Goal: Task Accomplishment & Management: Manage account settings

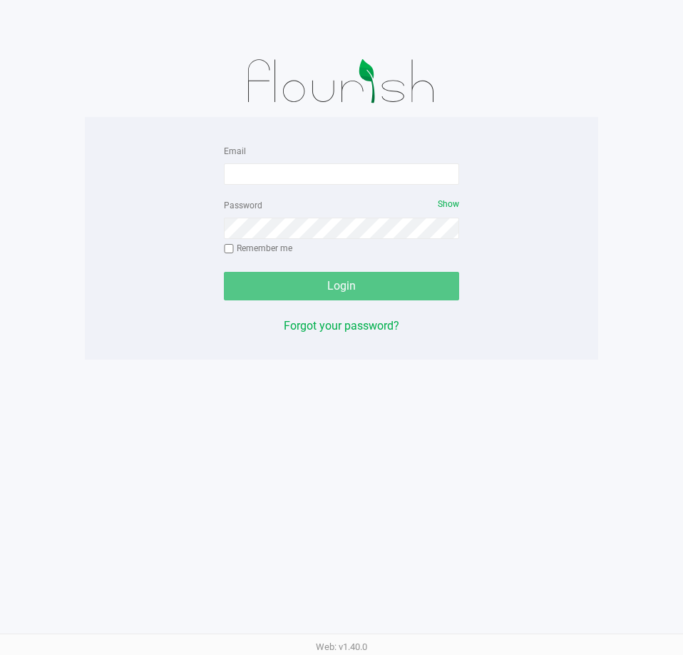
click at [286, 201] on div "Password Show Remember me" at bounding box center [341, 228] width 235 height 64
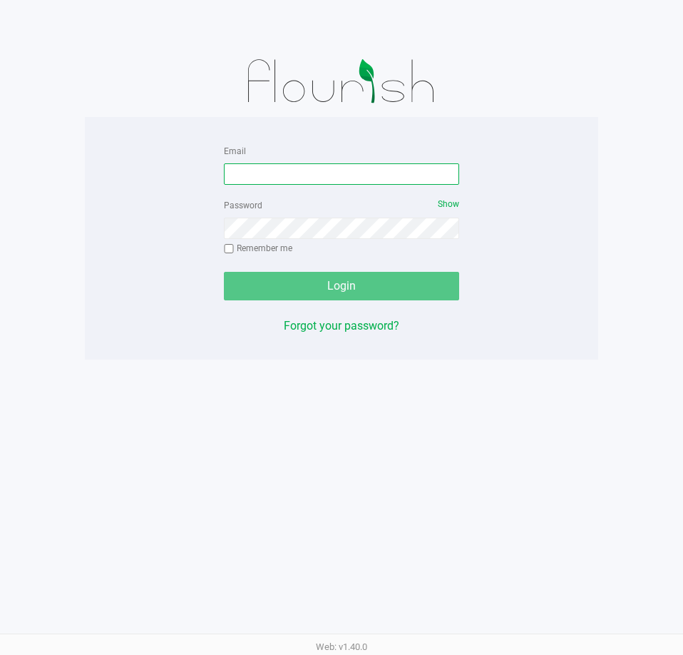
click at [280, 180] on input "Email" at bounding box center [341, 173] width 235 height 21
type input "[EMAIL_ADDRESS][DOMAIN_NAME]"
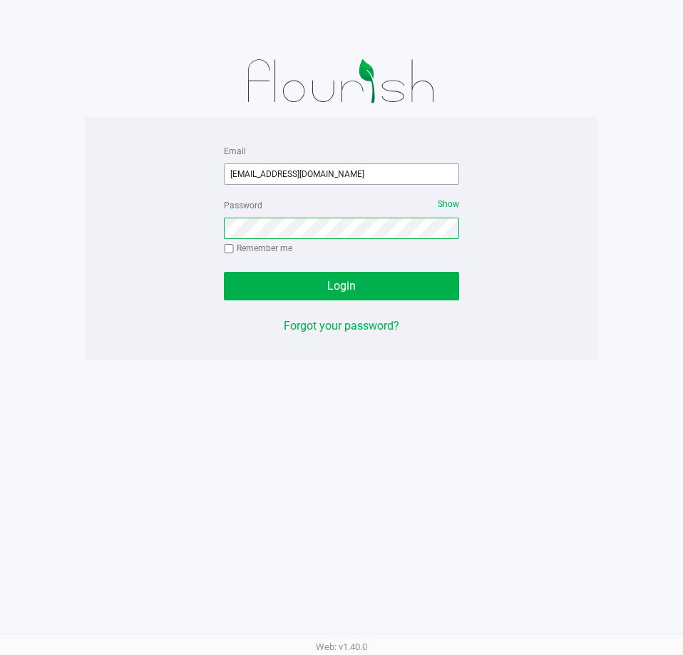
click at [224, 272] on button "Login" at bounding box center [341, 286] width 235 height 29
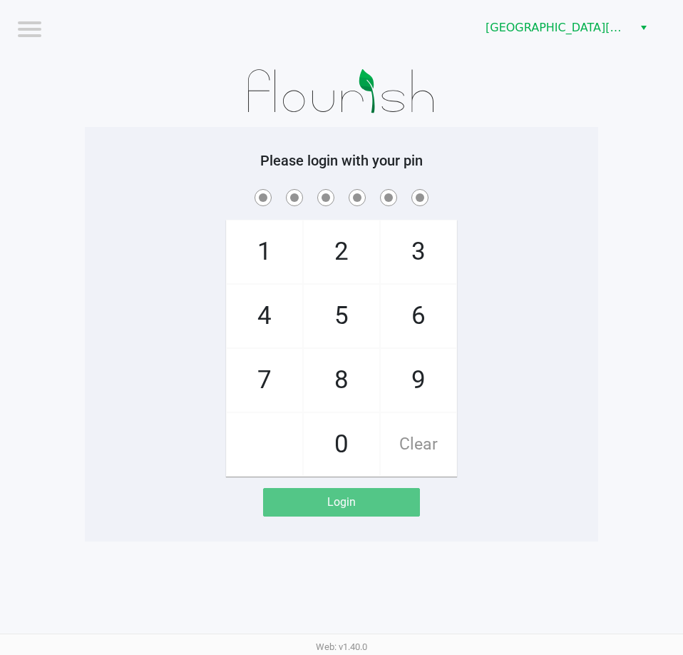
click at [596, 296] on div "1 4 7 2 5 8 0 3 6 9 Clear" at bounding box center [341, 331] width 513 height 290
checkbox input "true"
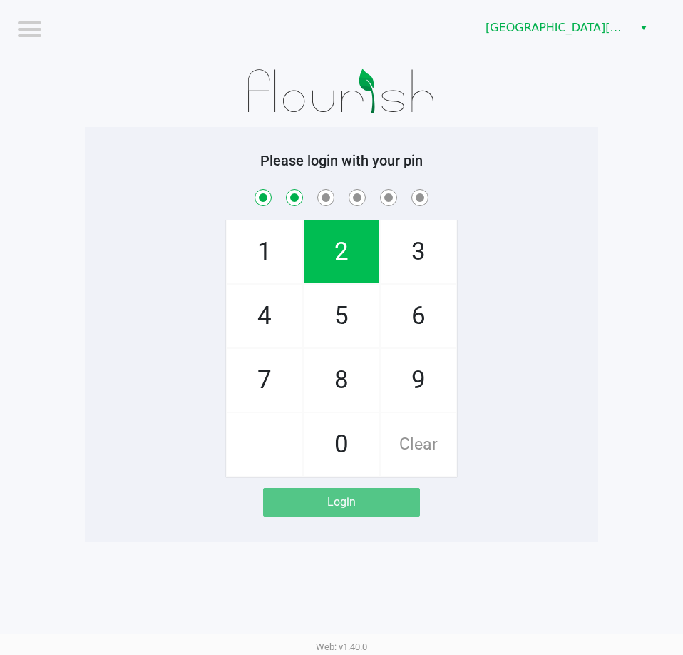
checkbox input "true"
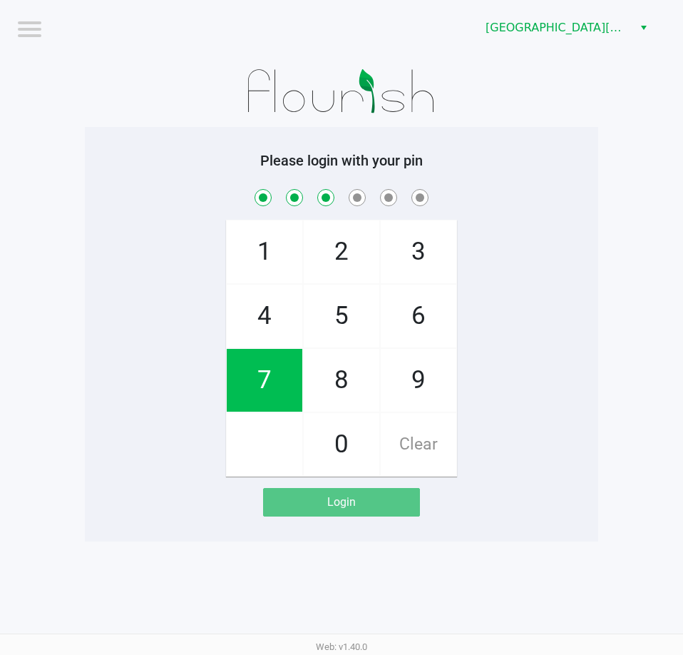
checkbox input "true"
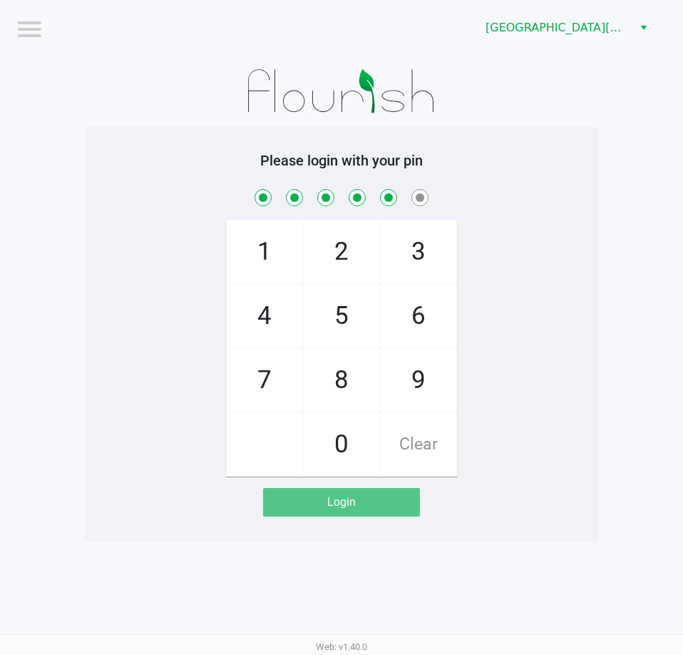
checkbox input "true"
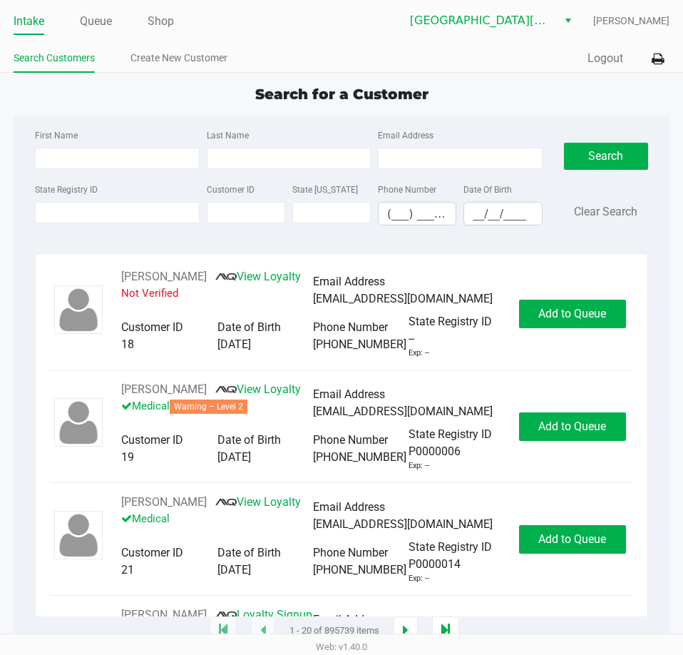
click at [102, 9] on div "Intake Queue Shop" at bounding box center [178, 21] width 328 height 26
click at [102, 13] on link "Queue" at bounding box center [96, 21] width 32 height 20
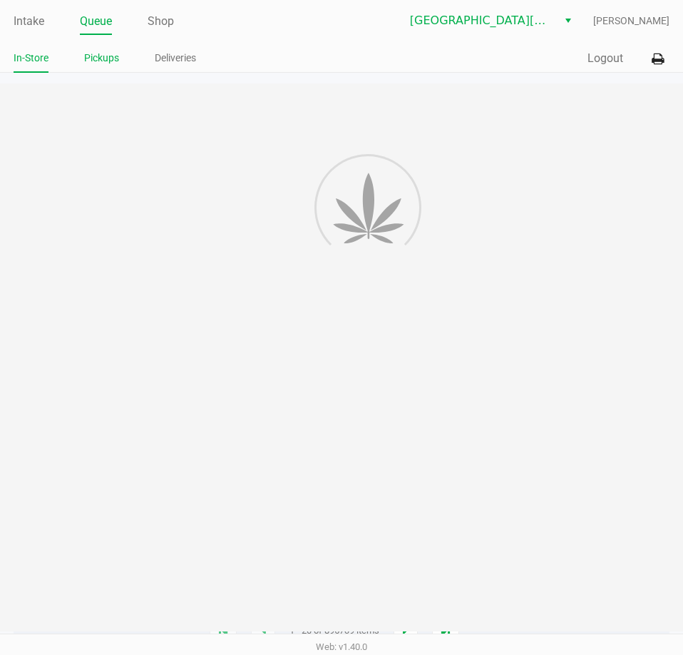
click at [105, 56] on link "Pickups" at bounding box center [101, 58] width 35 height 18
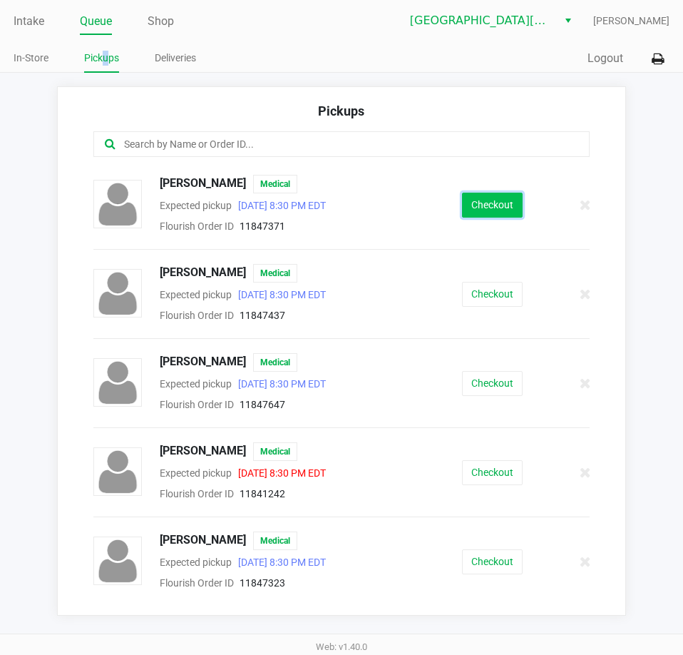
click at [496, 214] on button "Checkout" at bounding box center [492, 205] width 61 height 25
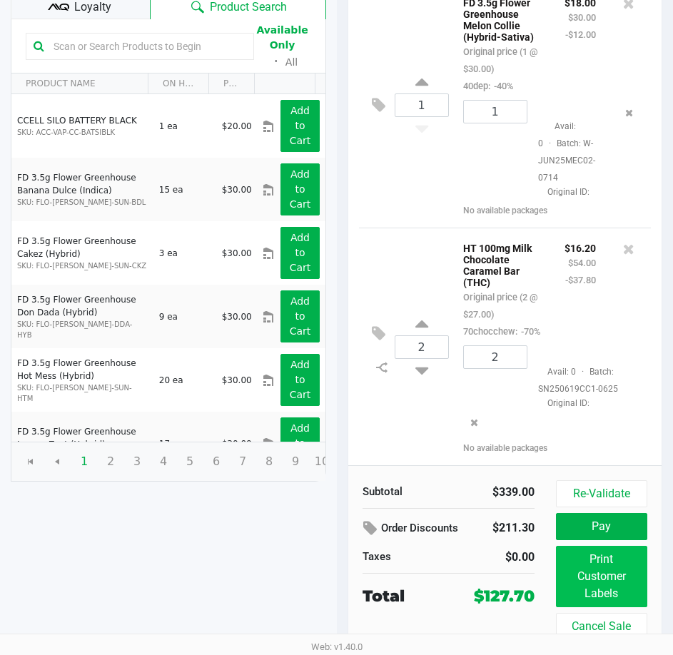
scroll to position [1650, 0]
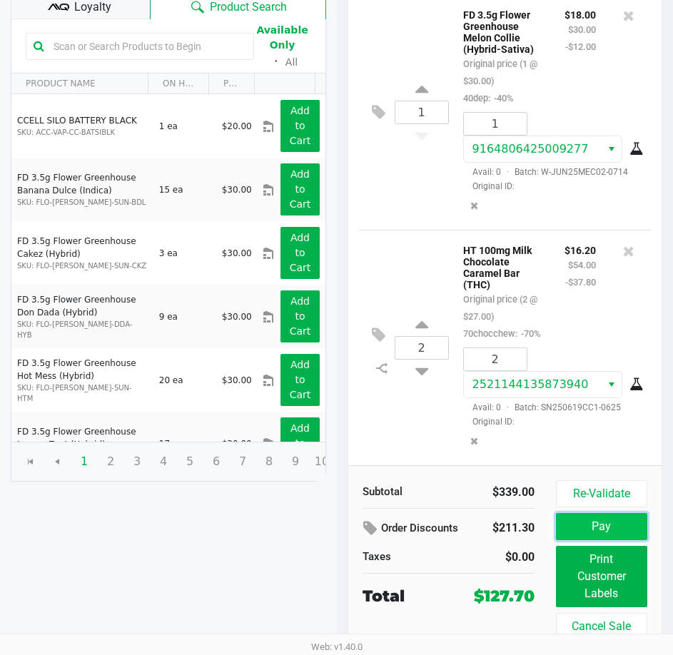
click at [589, 531] on button "Pay" at bounding box center [601, 526] width 91 height 27
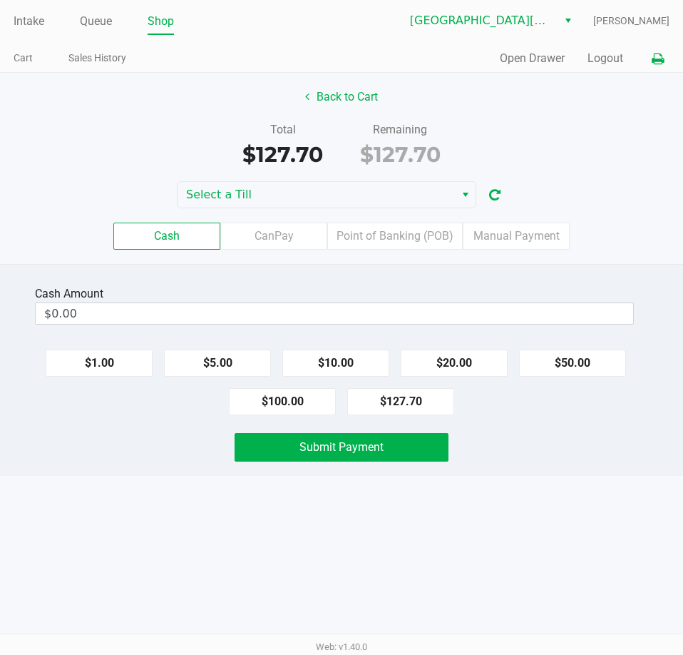
click at [652, 63] on icon at bounding box center [658, 59] width 12 height 10
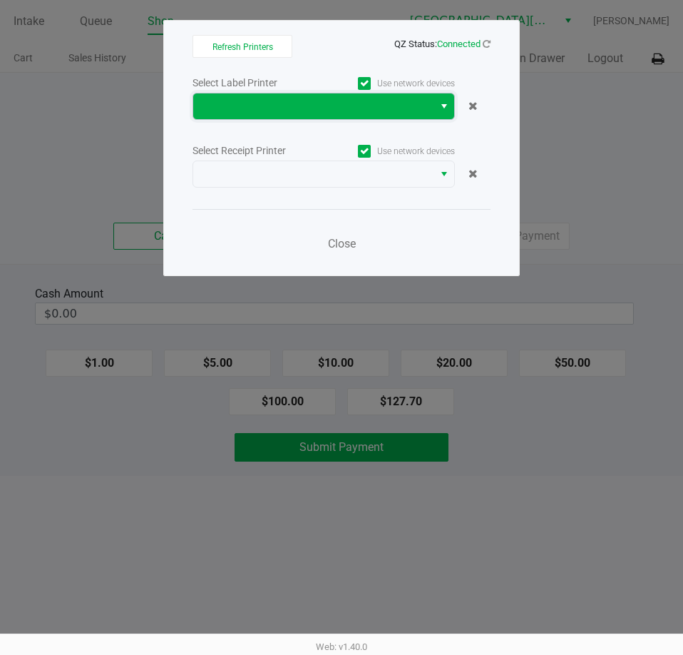
click at [357, 105] on span at bounding box center [313, 106] width 223 height 17
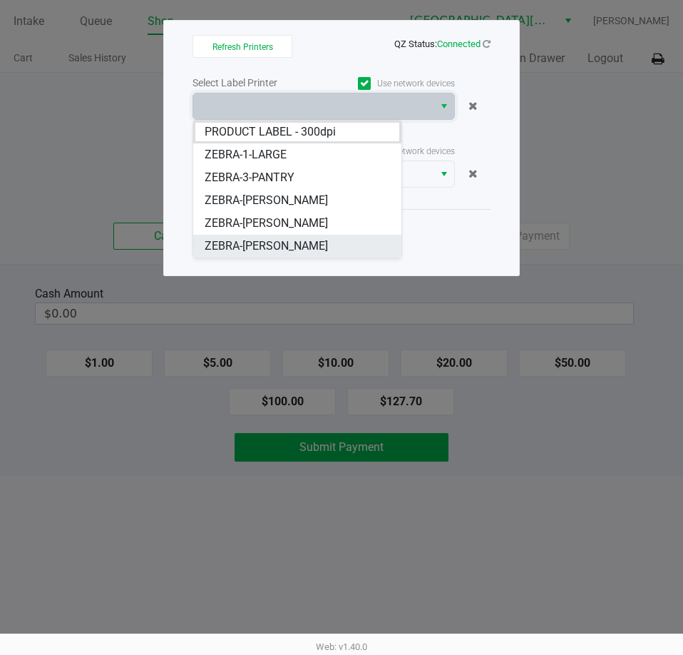
click at [297, 244] on span "ZEBRA-EDITH-REUSS" at bounding box center [266, 245] width 123 height 17
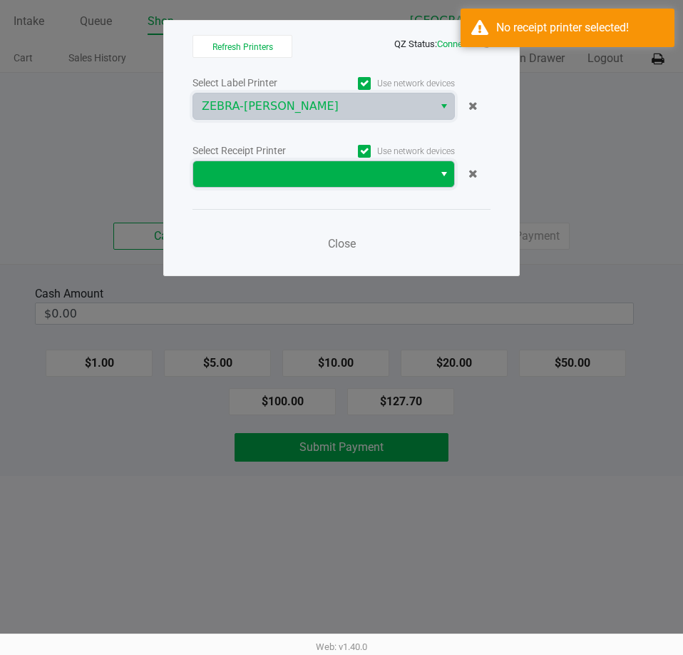
click at [297, 173] on span at bounding box center [313, 173] width 223 height 17
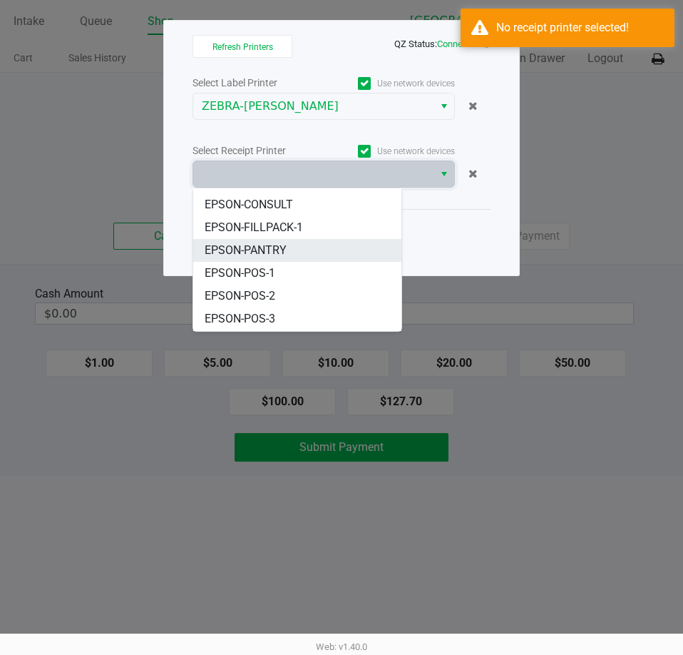
scroll to position [63, 0]
drag, startPoint x: 282, startPoint y: 320, endPoint x: 252, endPoint y: 255, distance: 70.5
click at [279, 315] on li "EPSON-POS-4" at bounding box center [297, 319] width 208 height 23
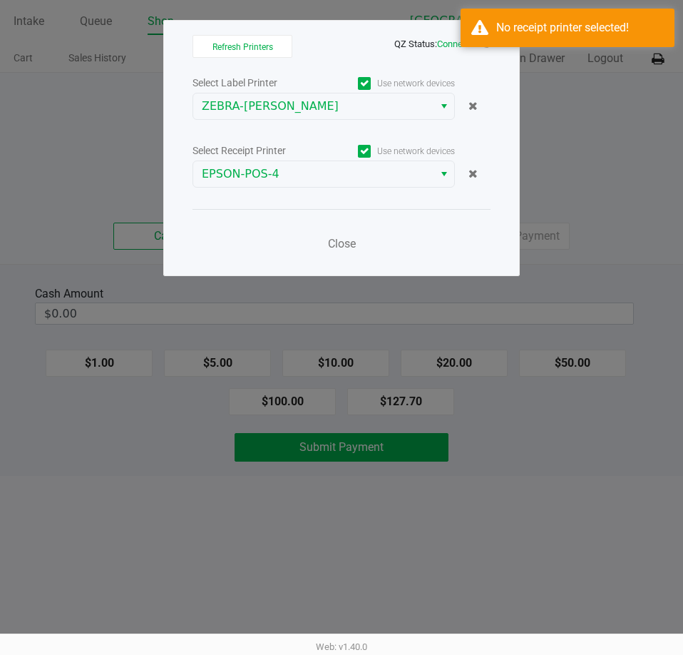
click at [242, 250] on div "Close" at bounding box center [342, 235] width 298 height 52
click at [424, 230] on div "Close" at bounding box center [342, 235] width 298 height 52
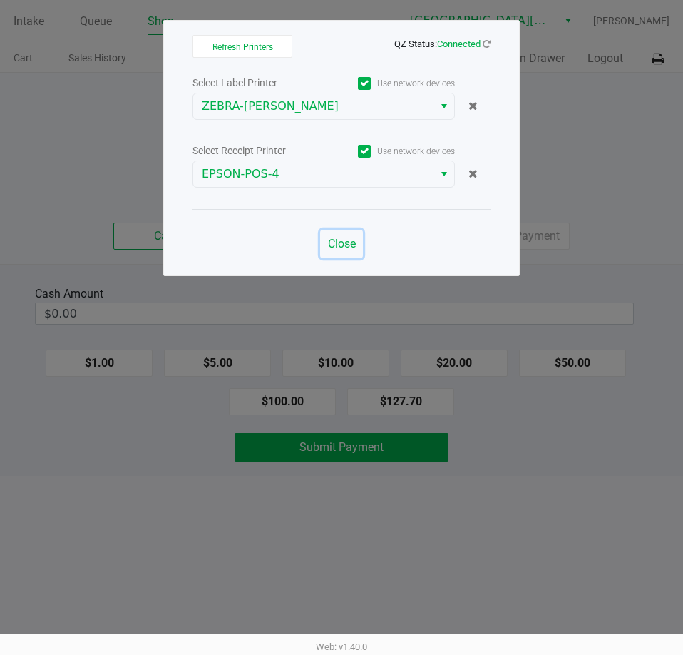
click at [343, 247] on span "Close" at bounding box center [342, 244] width 28 height 14
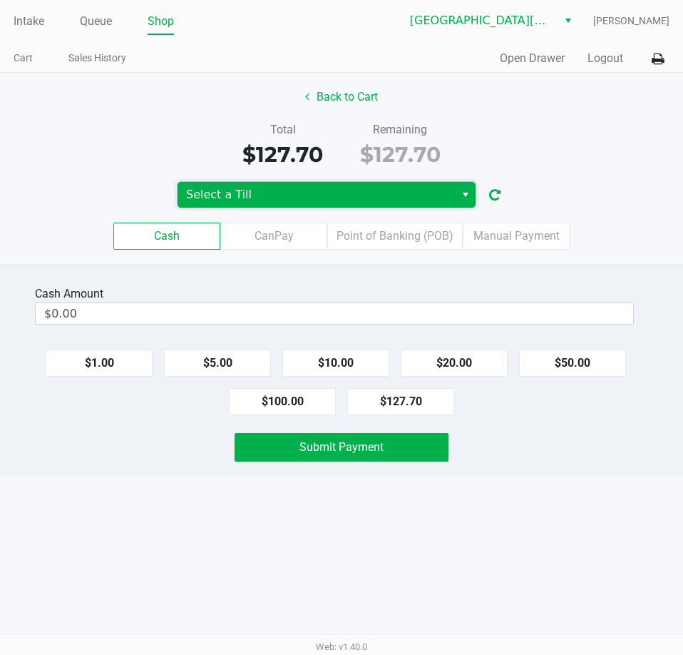
click at [310, 206] on span "Select a Till" at bounding box center [316, 195] width 277 height 26
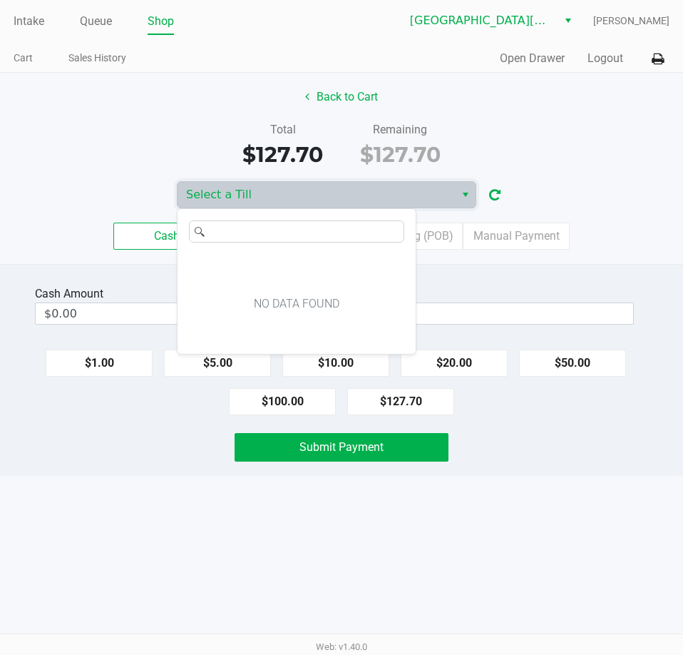
click at [144, 67] on ul "Cart Sales History" at bounding box center [178, 60] width 328 height 24
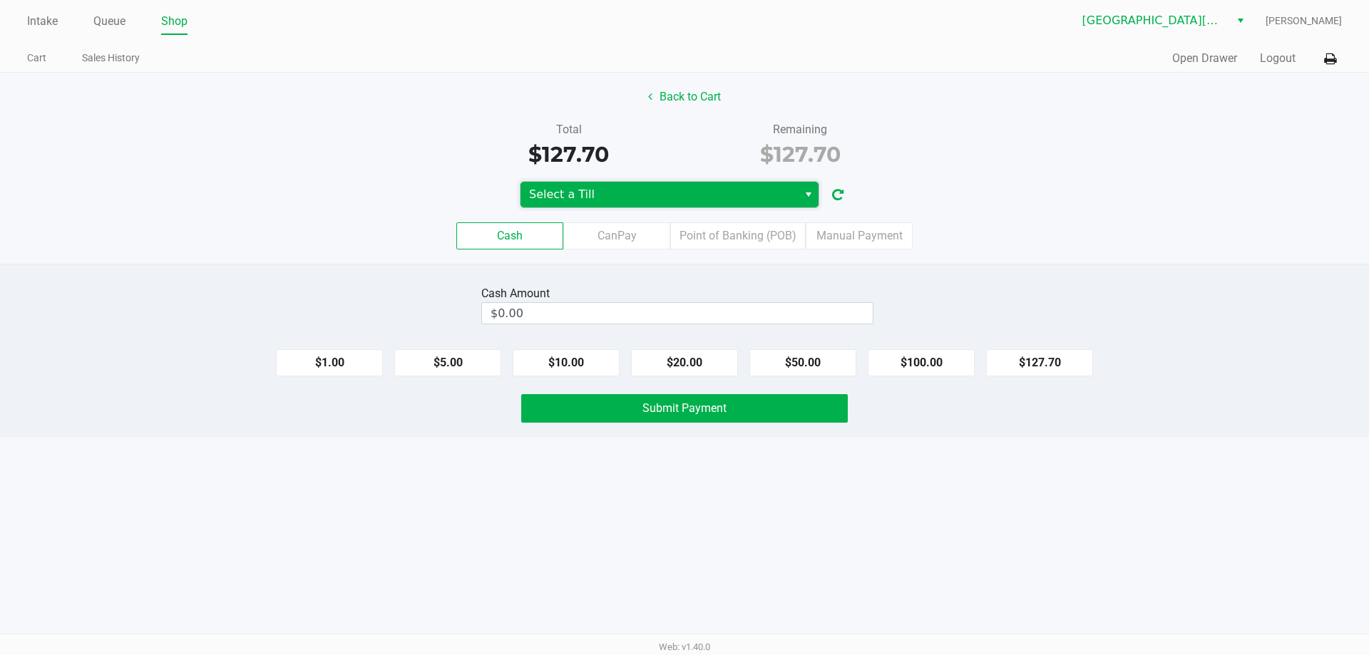
click at [612, 204] on span "Select a Till" at bounding box center [659, 195] width 277 height 26
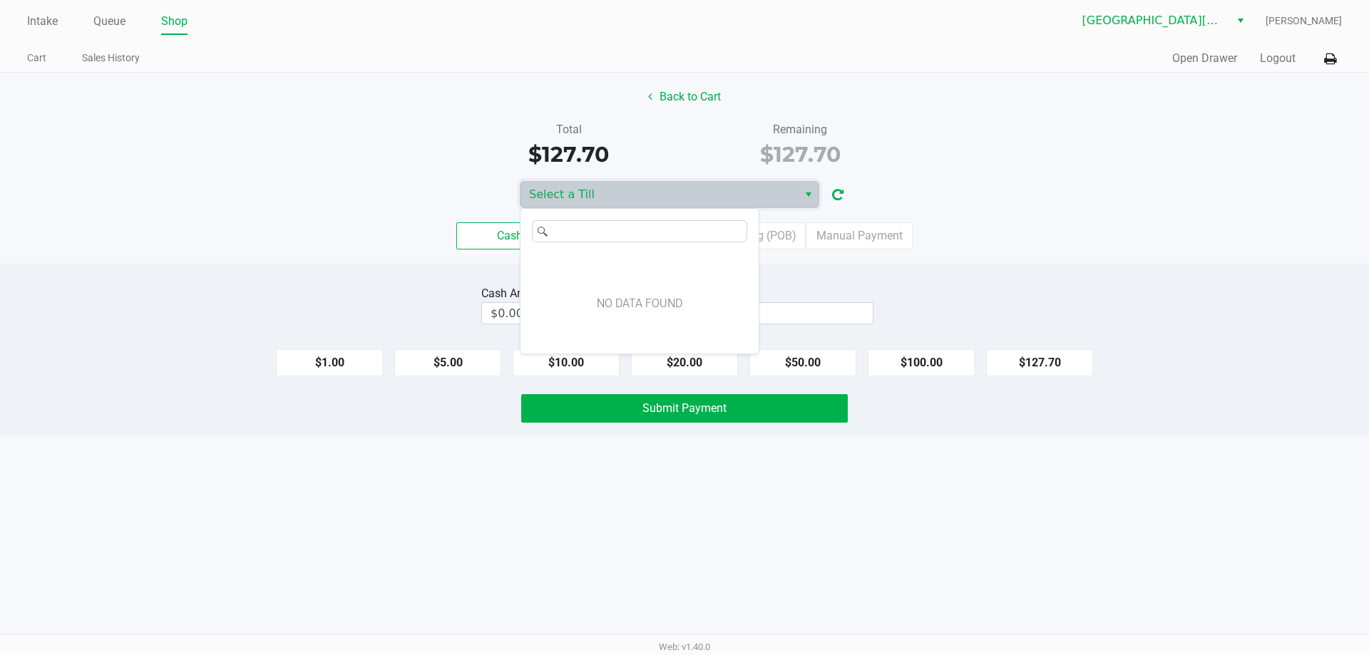
click at [372, 139] on div "Total $127.70 Remaining $127.70" at bounding box center [684, 145] width 1391 height 49
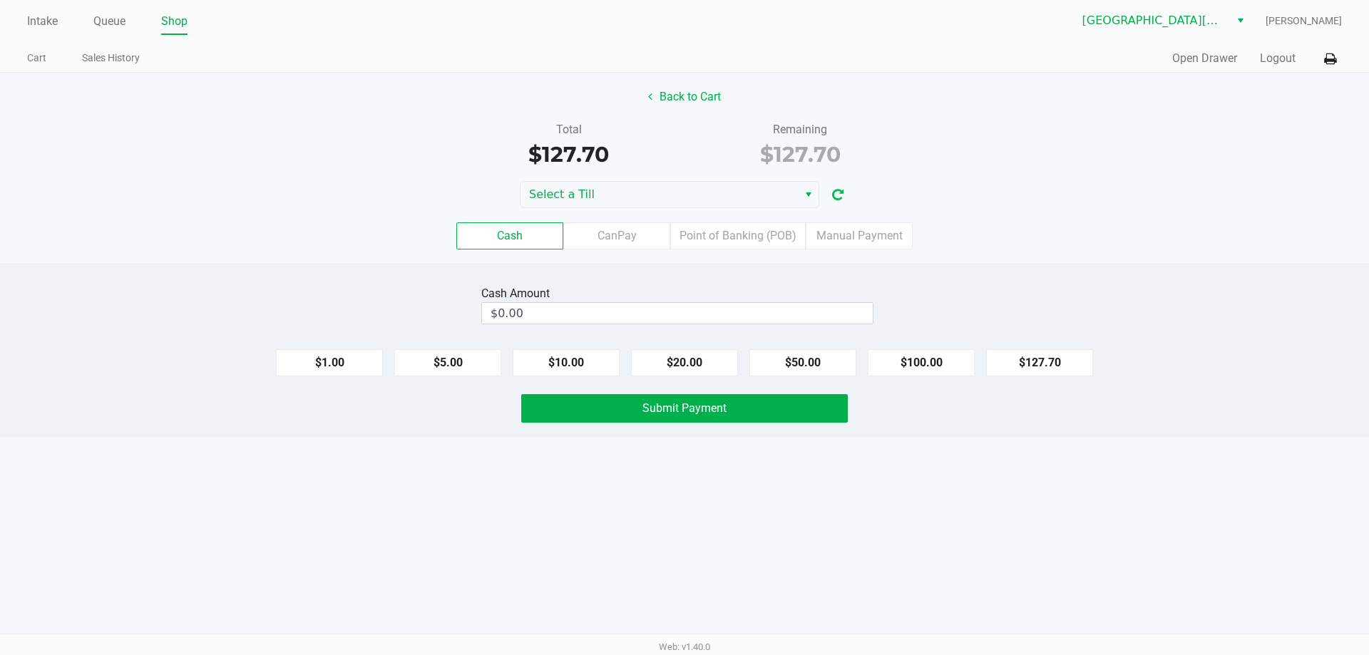
click at [683, 205] on button "button" at bounding box center [838, 195] width 23 height 26
click at [683, 200] on span "Select" at bounding box center [808, 194] width 11 height 17
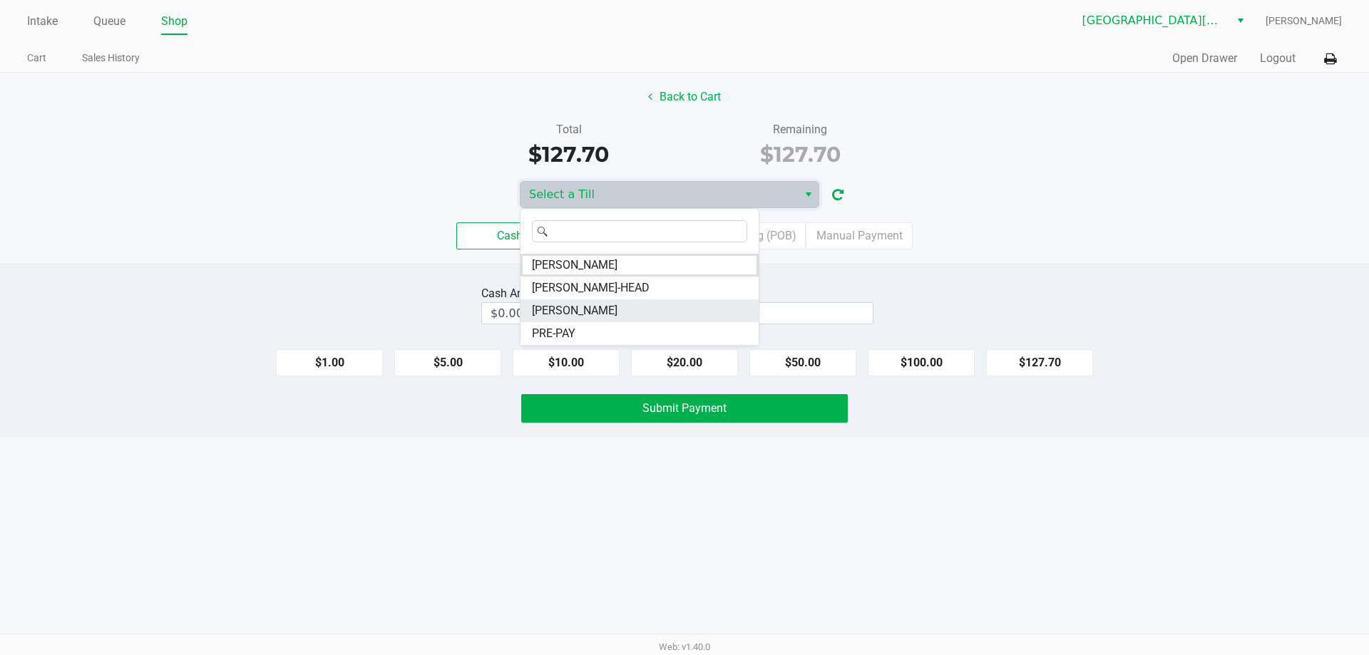
click at [585, 305] on span "[PERSON_NAME]" at bounding box center [575, 310] width 86 height 17
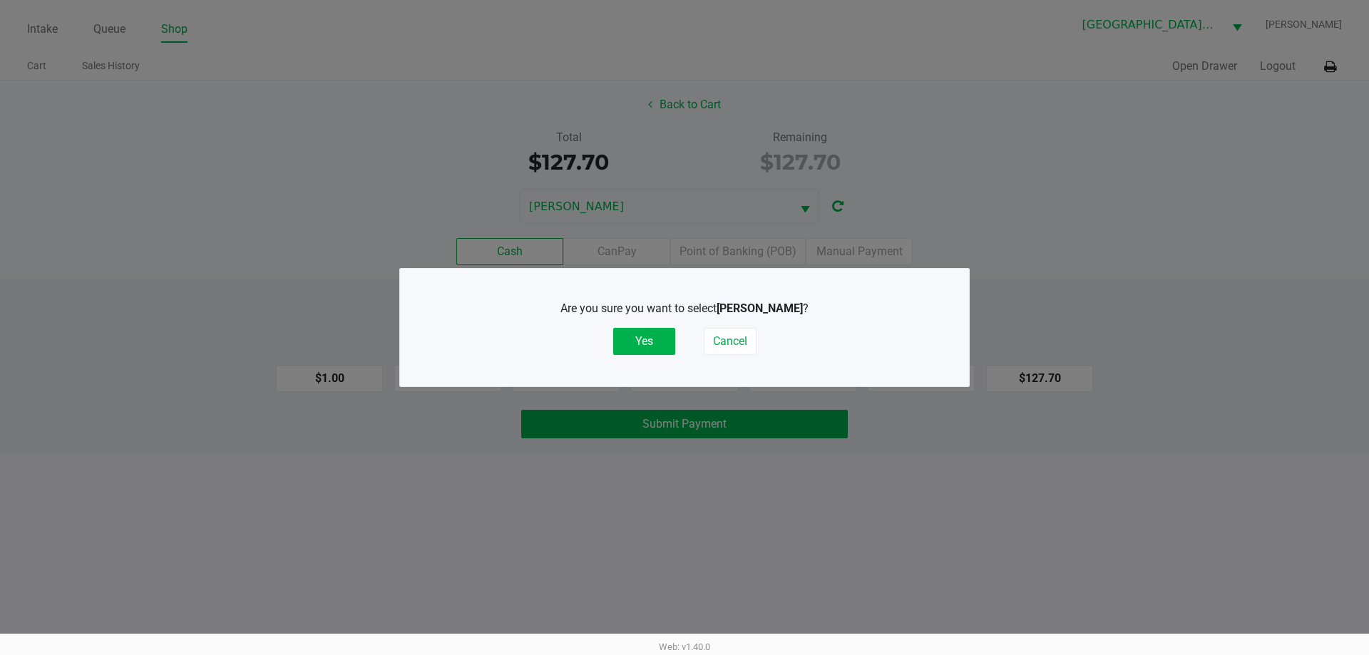
drag, startPoint x: 649, startPoint y: 344, endPoint x: 443, endPoint y: 224, distance: 238.4
click at [644, 344] on button "Yes" at bounding box center [644, 341] width 62 height 27
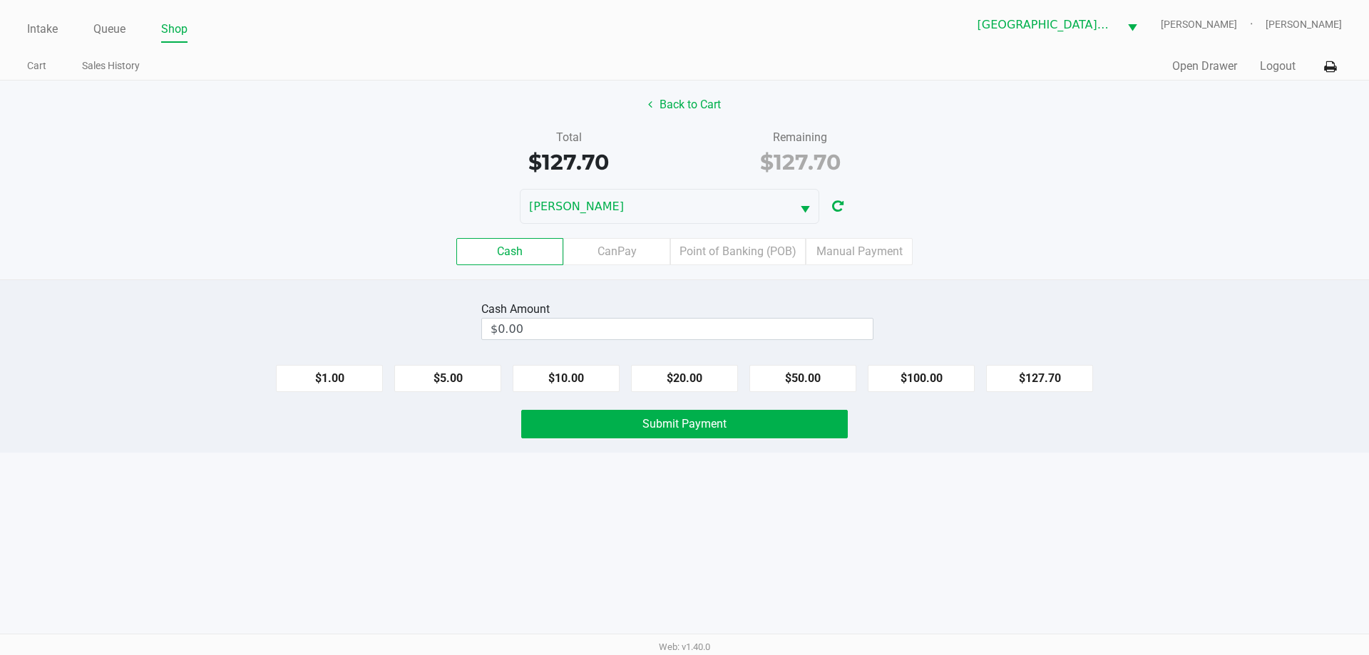
click at [301, 170] on div "Total $127.70 Remaining $127.70" at bounding box center [684, 153] width 1391 height 49
click at [108, 35] on link "Queue" at bounding box center [109, 29] width 32 height 20
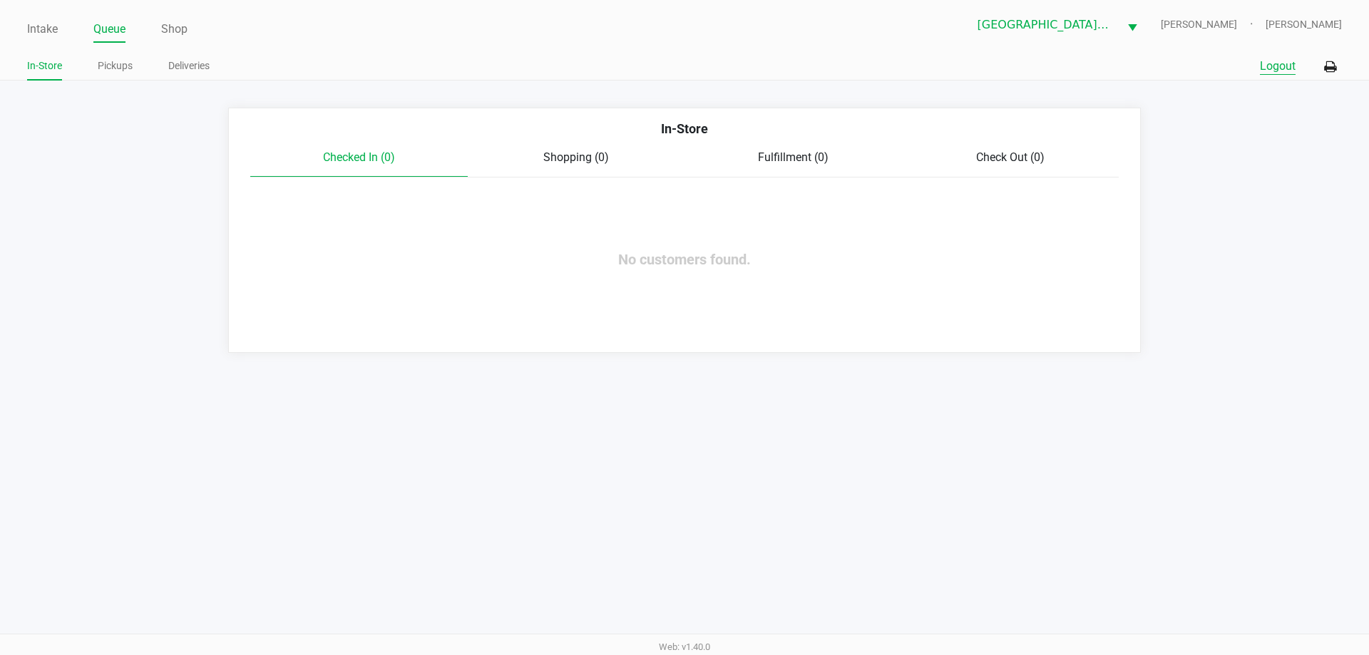
click at [683, 66] on button "Logout" at bounding box center [1278, 66] width 36 height 17
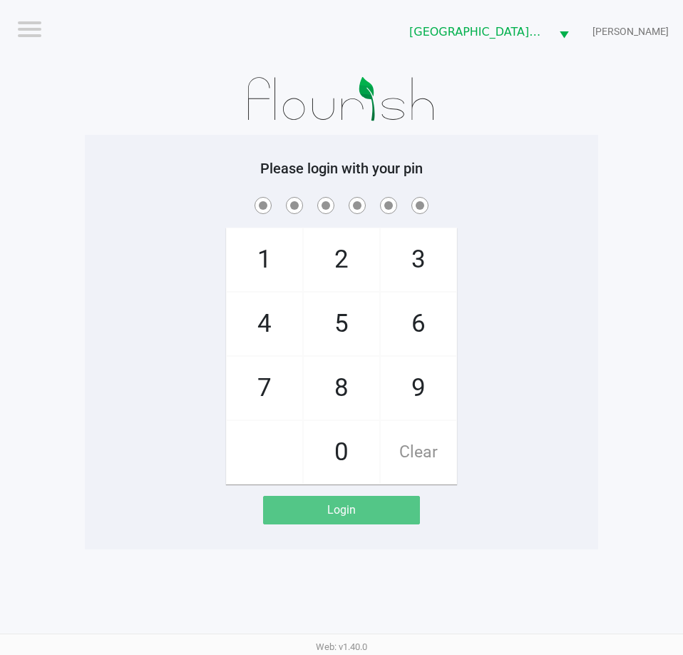
click at [612, 400] on app-pos-login-wrapper "Logout Key West WC EDITH-REUSS Please login with your pin 1 4 7 2 5 8 0 3 6 9 C…" at bounding box center [341, 274] width 683 height 549
click at [533, 339] on div "1 4 7 2 5 8 0 3 6 9 Clear" at bounding box center [341, 339] width 513 height 290
checkbox input "true"
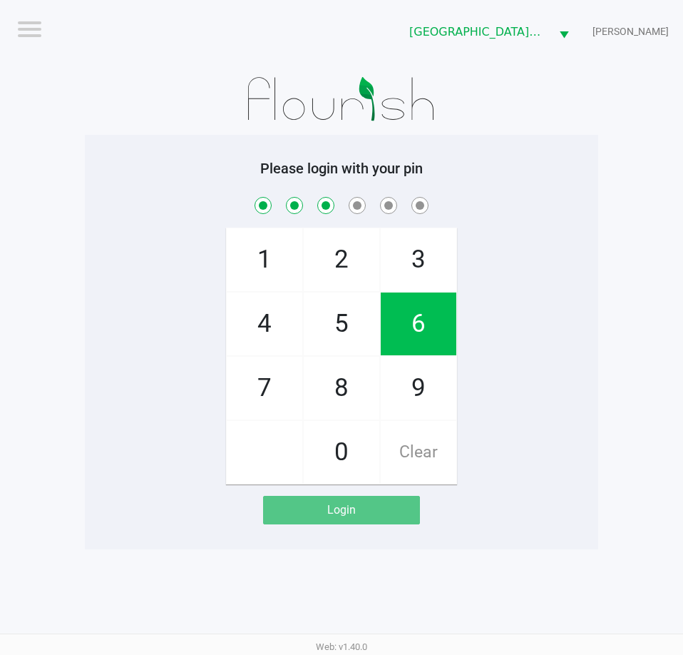
checkbox input "true"
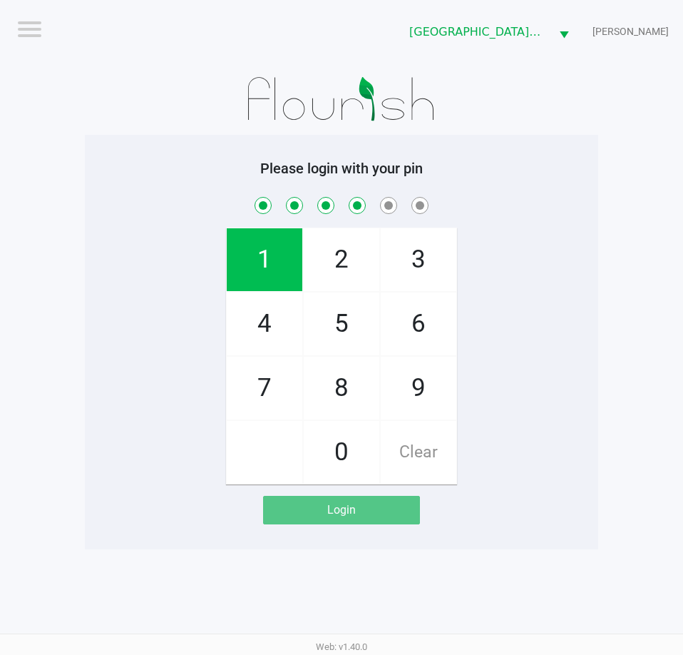
checkbox input "true"
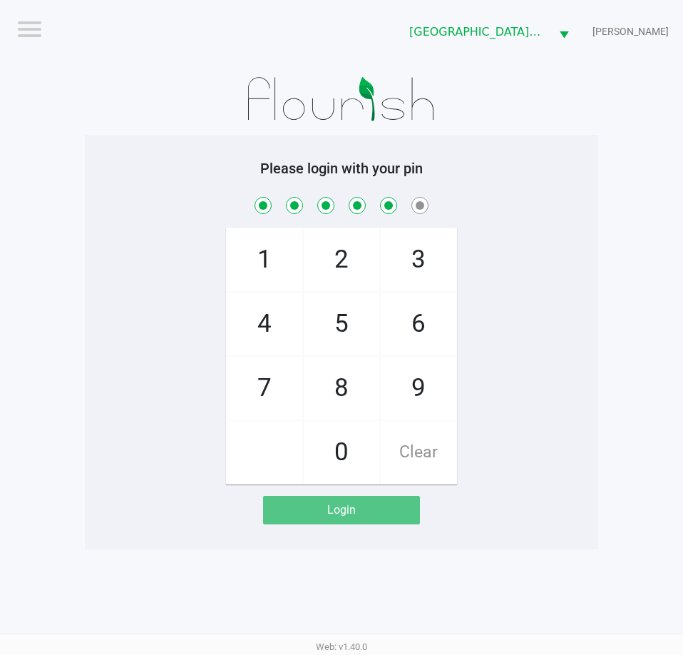
checkbox input "true"
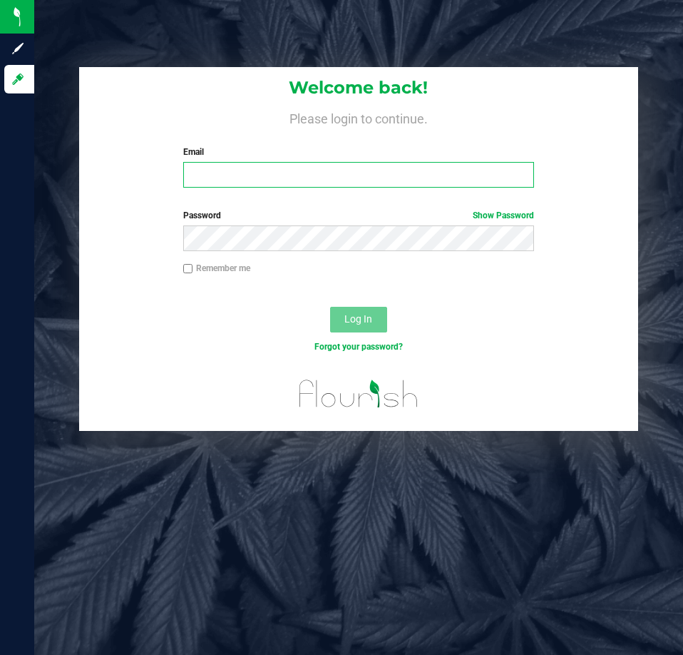
click at [213, 180] on input "Email" at bounding box center [358, 175] width 351 height 26
type input "[EMAIL_ADDRESS][DOMAIN_NAME]"
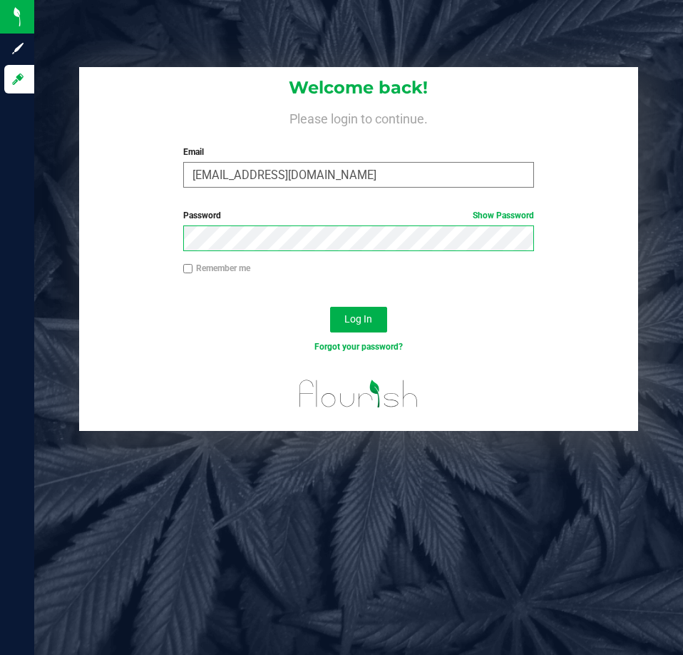
click at [330, 307] on button "Log In" at bounding box center [358, 320] width 57 height 26
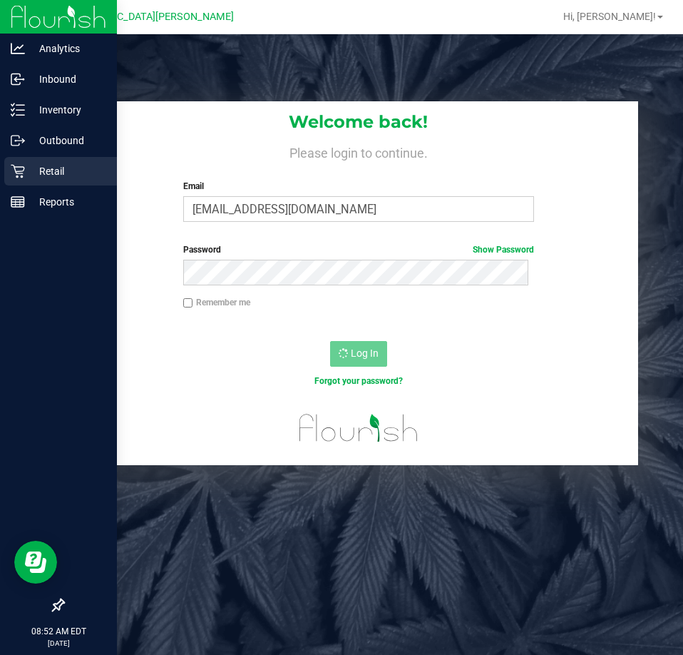
click at [43, 187] on link "Retail" at bounding box center [58, 172] width 117 height 31
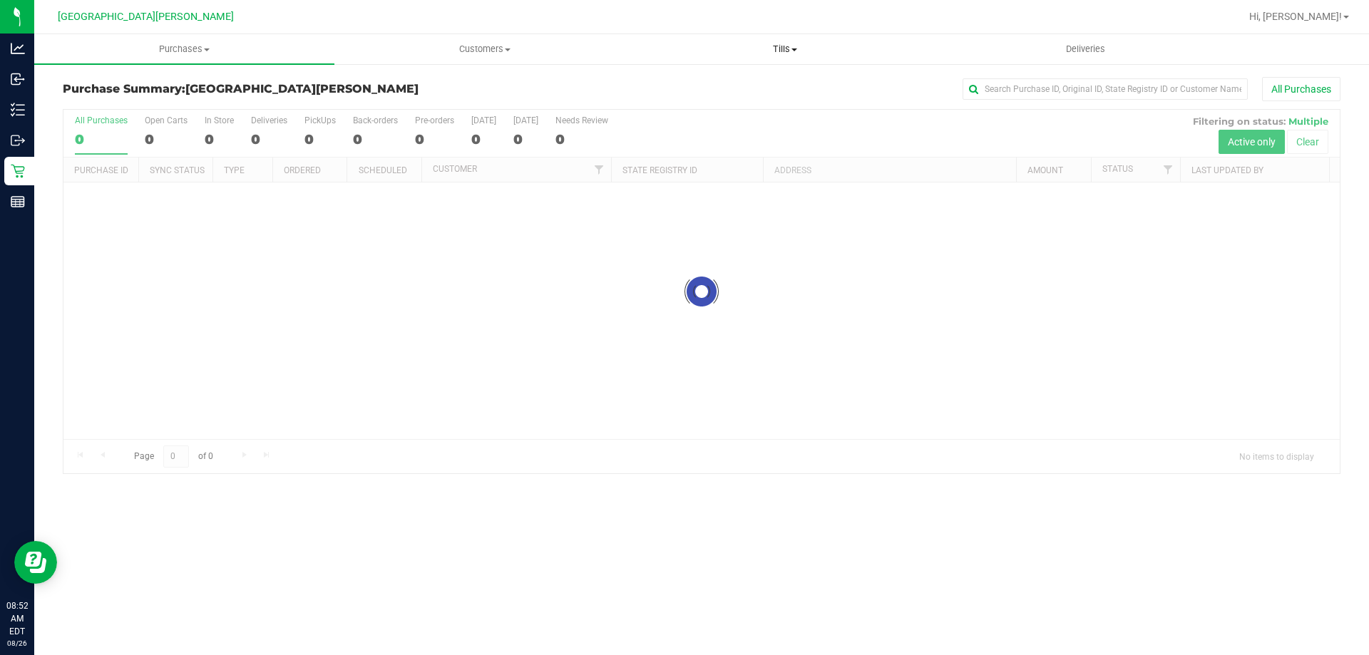
click at [785, 47] on span "Tills" at bounding box center [784, 49] width 299 height 13
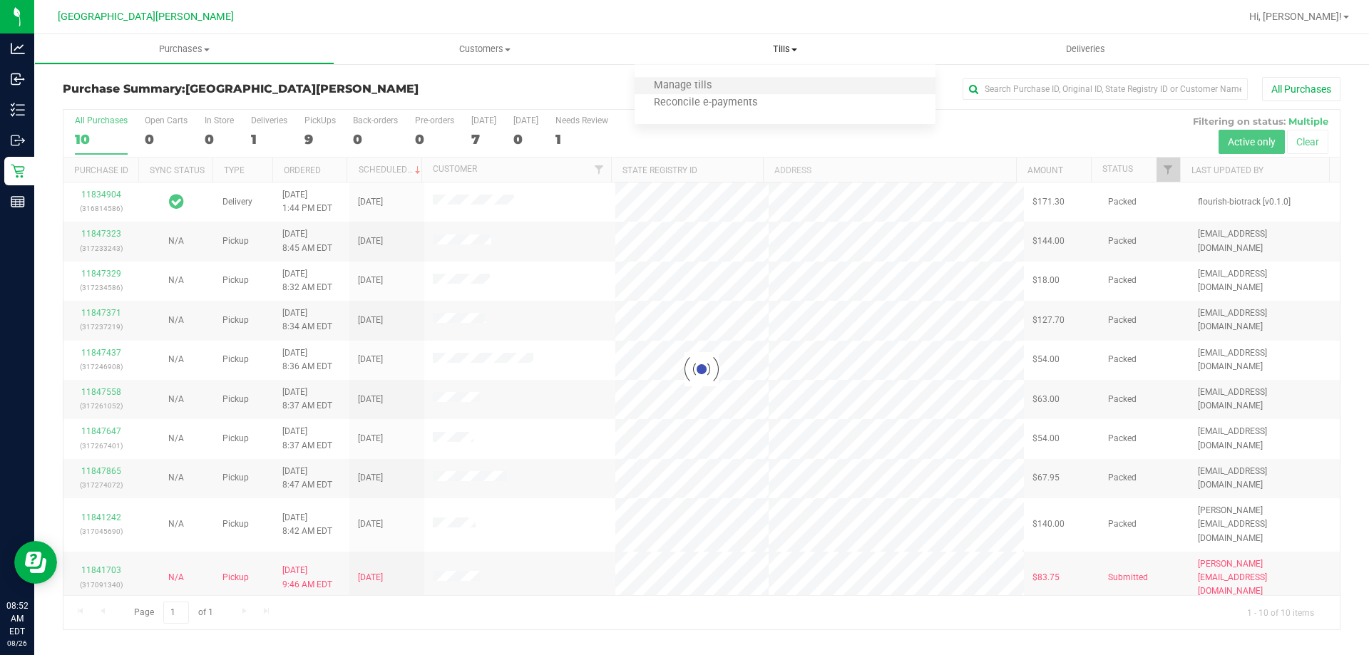
click at [730, 84] on li "Manage tills" at bounding box center [785, 86] width 300 height 17
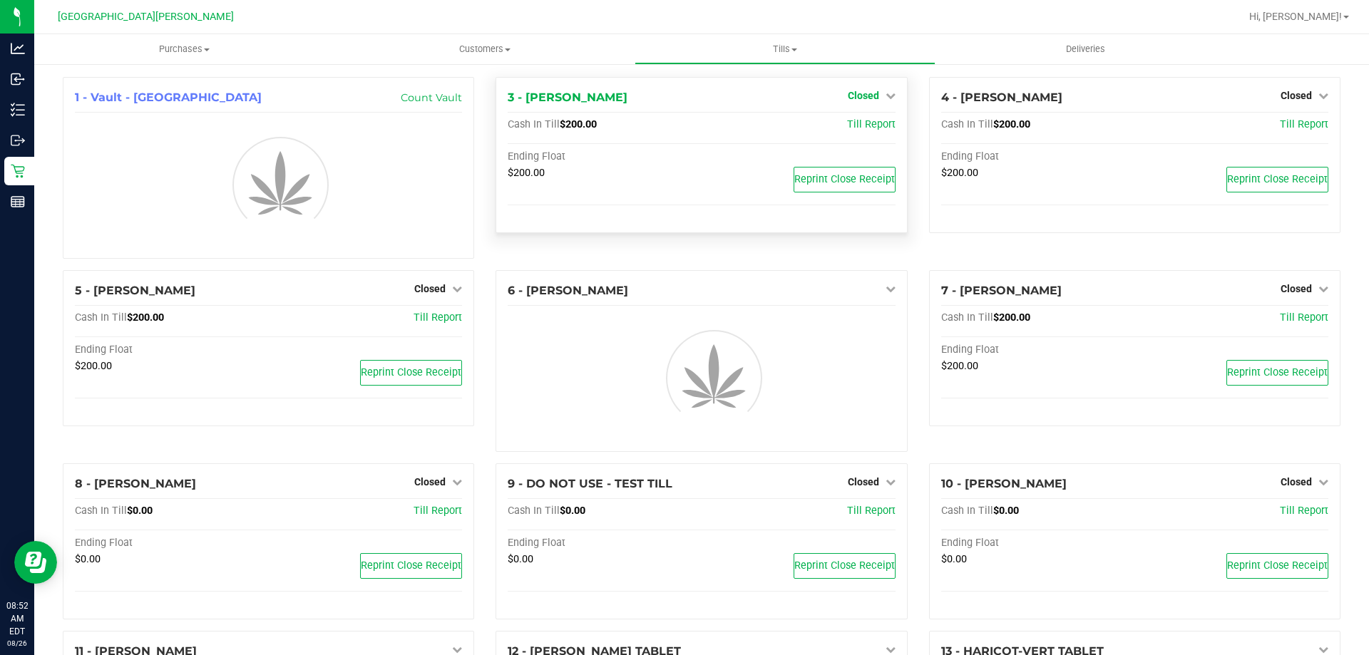
click at [874, 96] on link "Closed" at bounding box center [872, 95] width 48 height 11
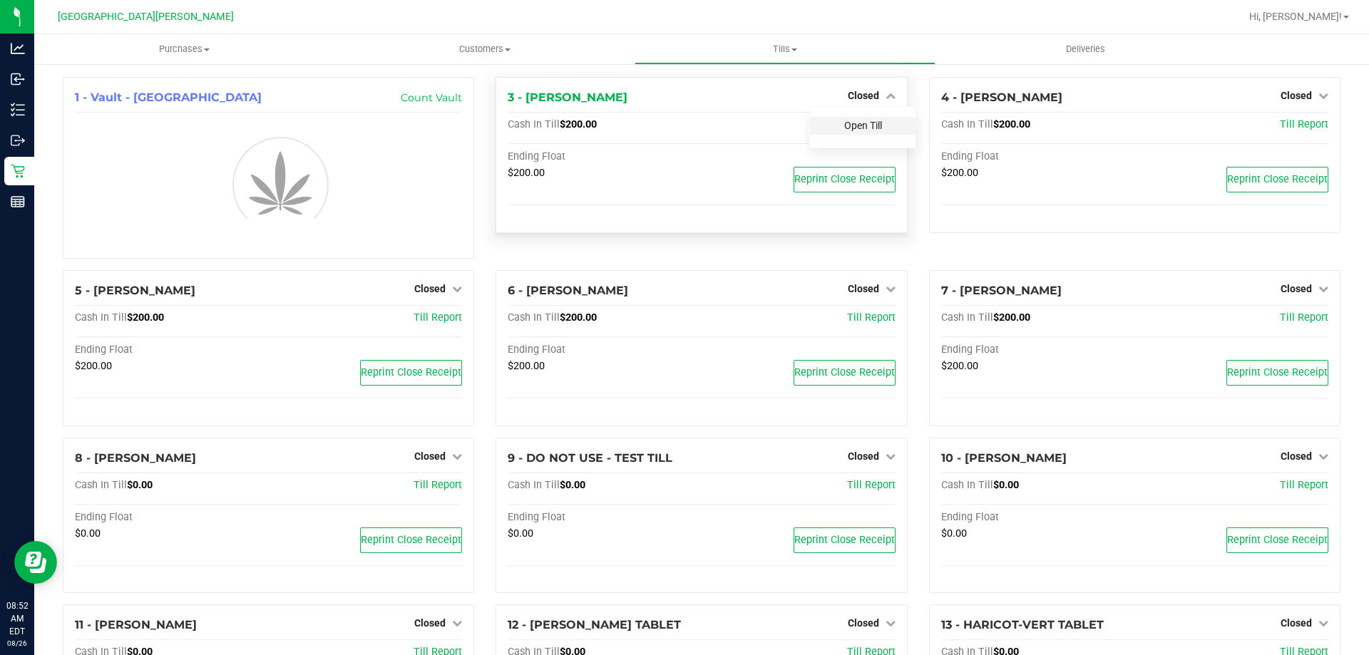
click at [859, 126] on link "Open Till" at bounding box center [863, 125] width 38 height 11
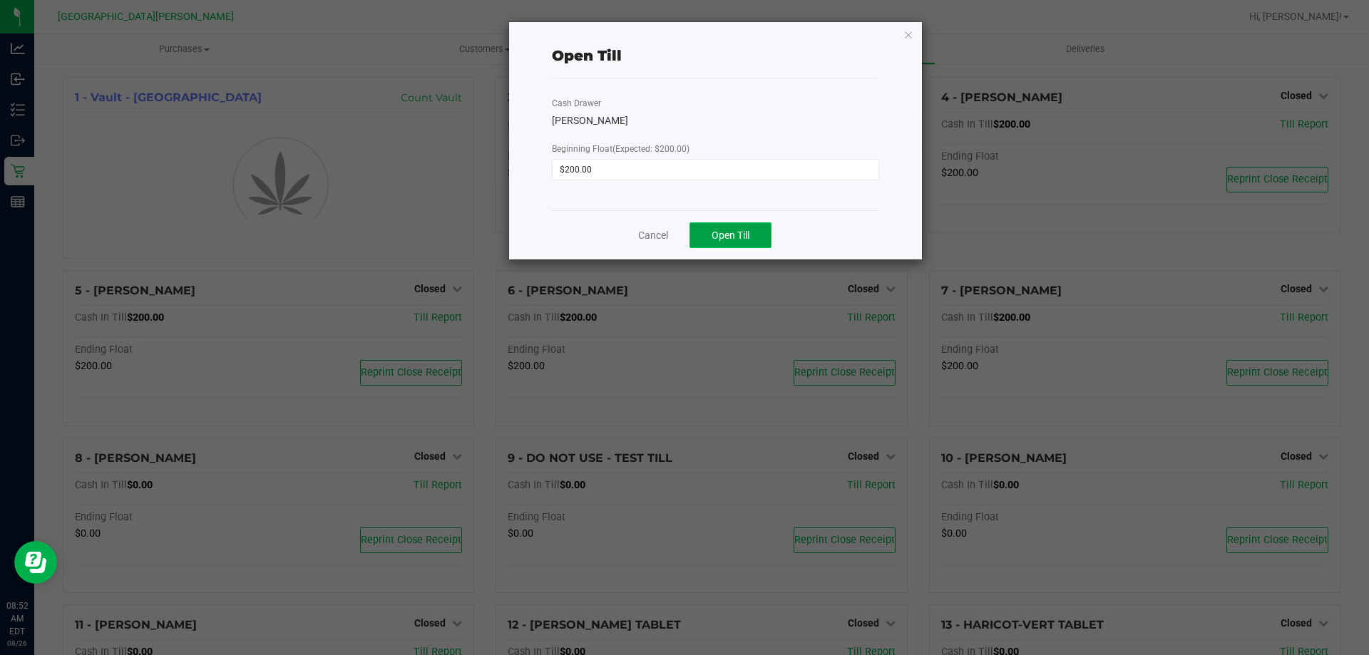
click at [706, 240] on button "Open Till" at bounding box center [731, 236] width 82 height 26
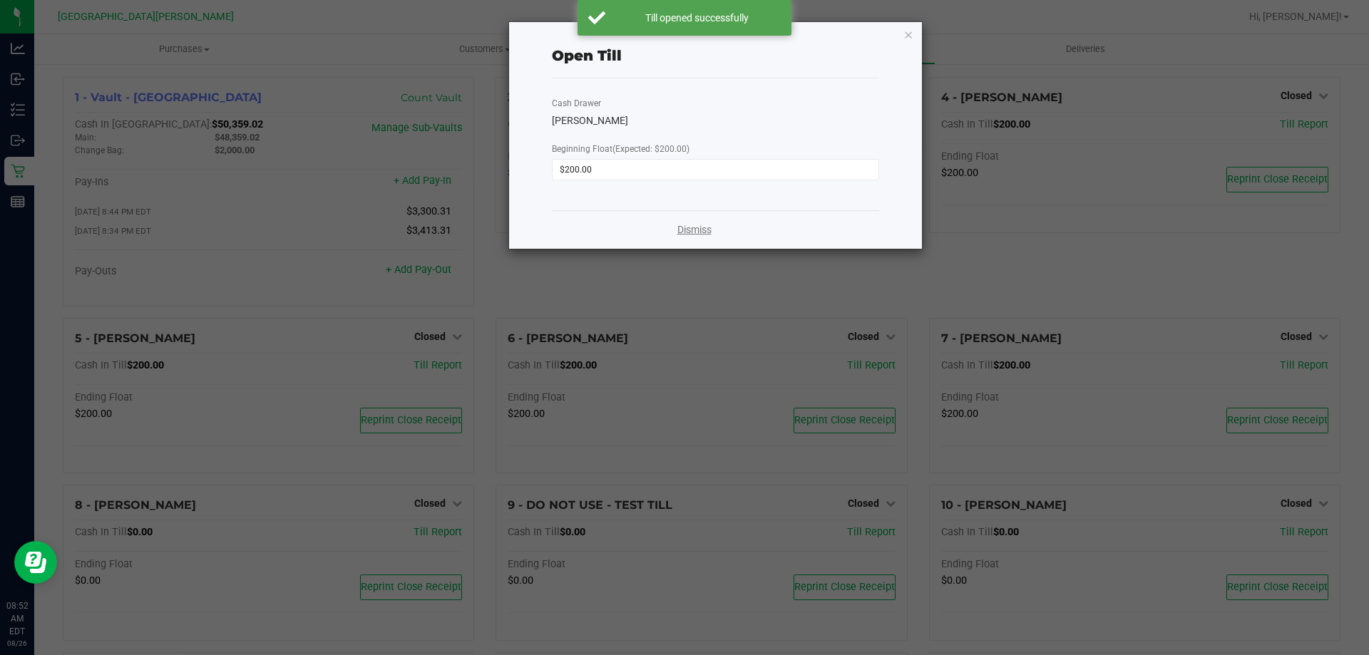
click at [689, 233] on link "Dismiss" at bounding box center [695, 230] width 34 height 15
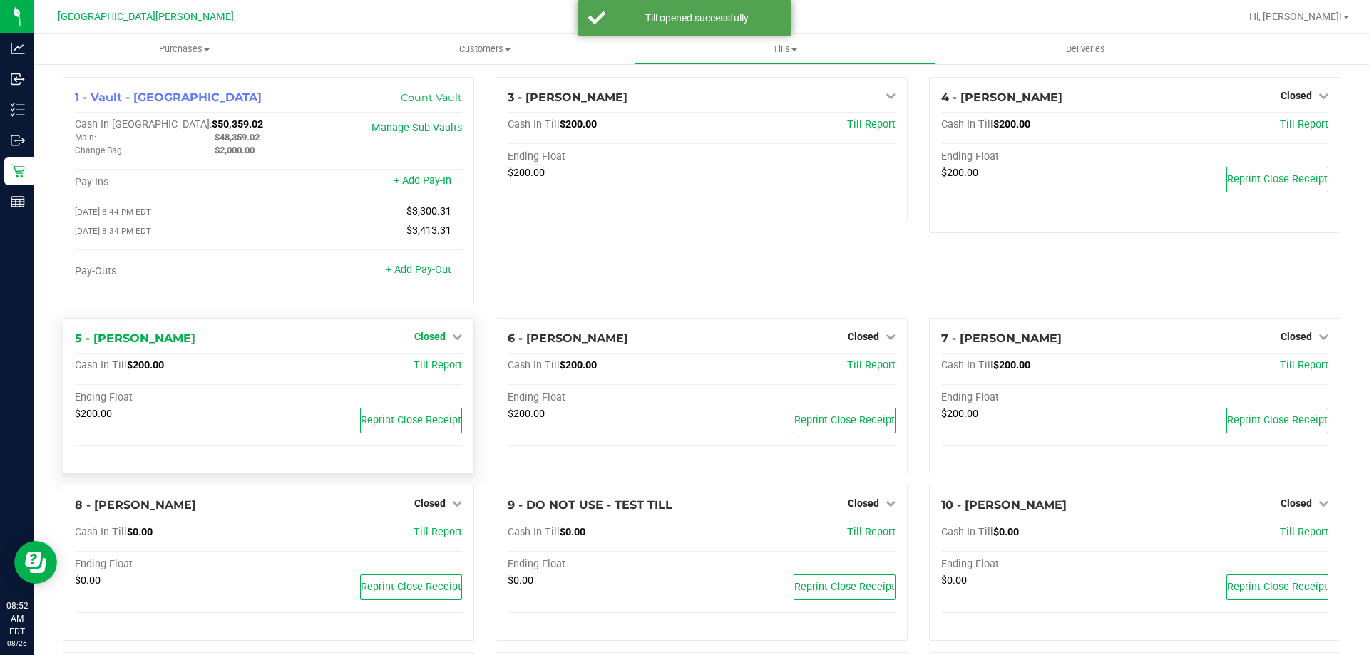
click at [441, 337] on span "Closed" at bounding box center [429, 336] width 31 height 11
click at [424, 371] on link "Open Till" at bounding box center [430, 365] width 38 height 11
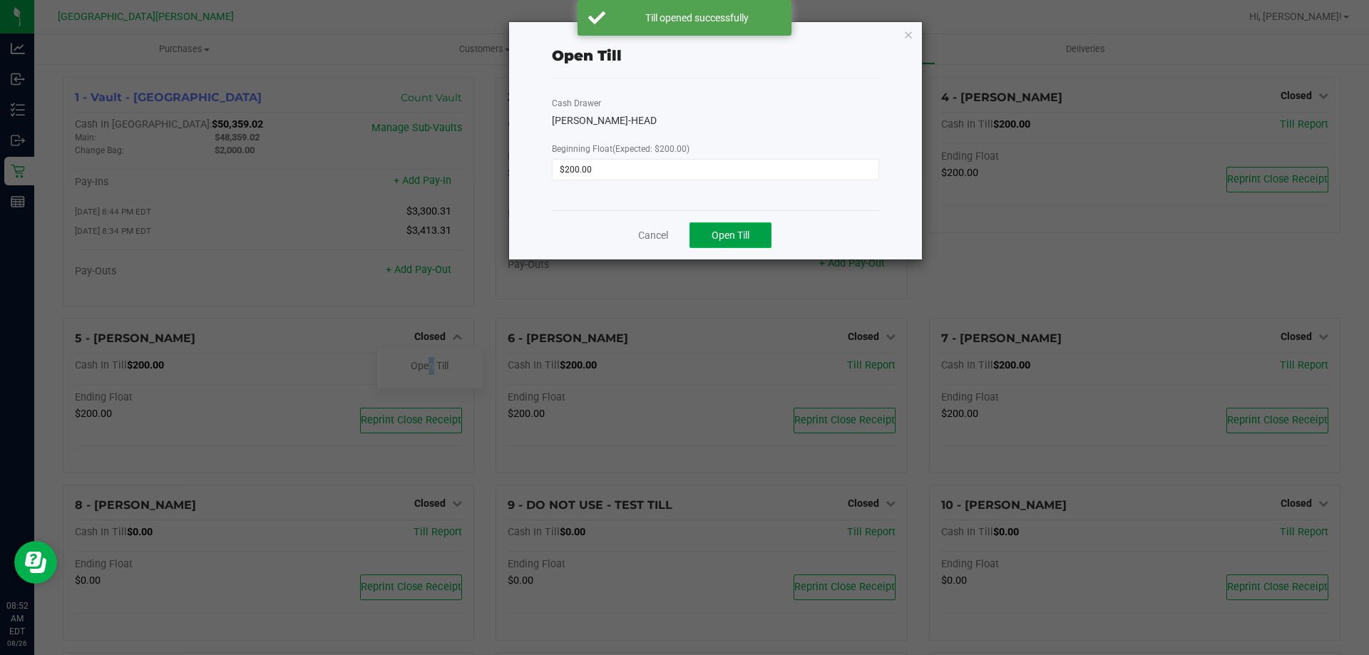
click at [730, 232] on span "Open Till" at bounding box center [731, 235] width 38 height 11
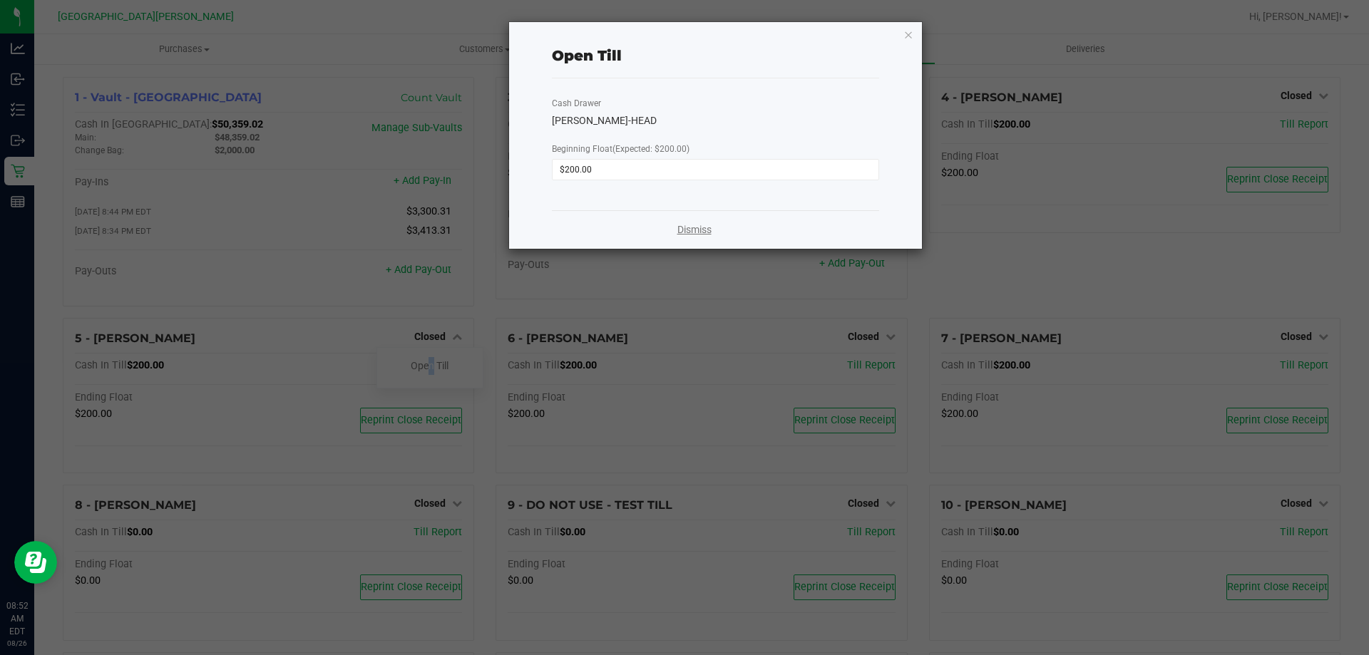
click at [692, 234] on link "Dismiss" at bounding box center [695, 230] width 34 height 15
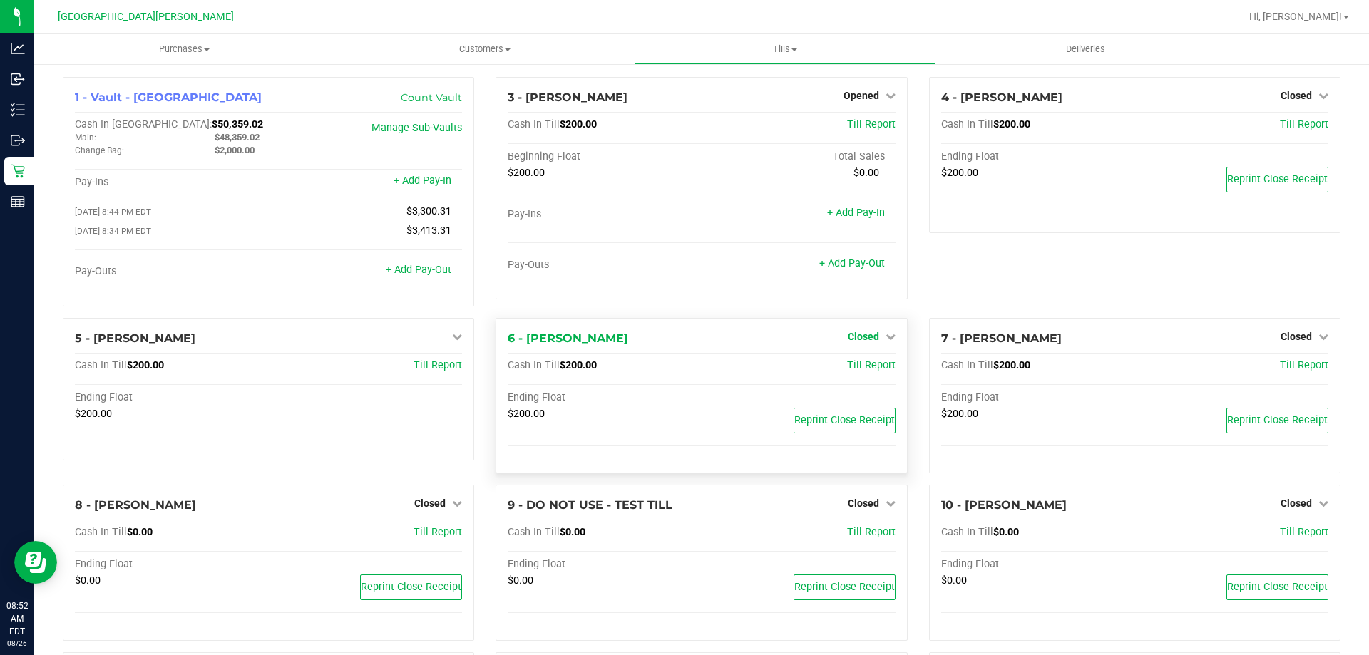
click at [858, 339] on span "Closed" at bounding box center [863, 336] width 31 height 11
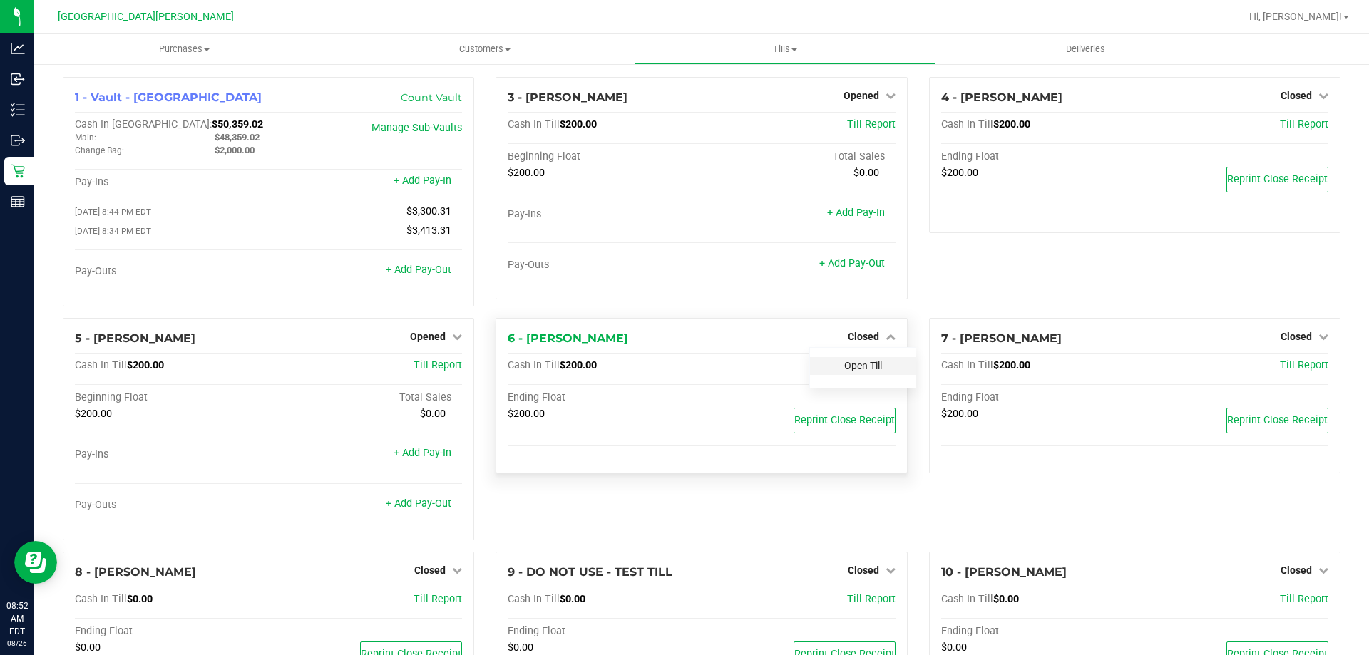
click at [849, 367] on link "Open Till" at bounding box center [863, 365] width 38 height 11
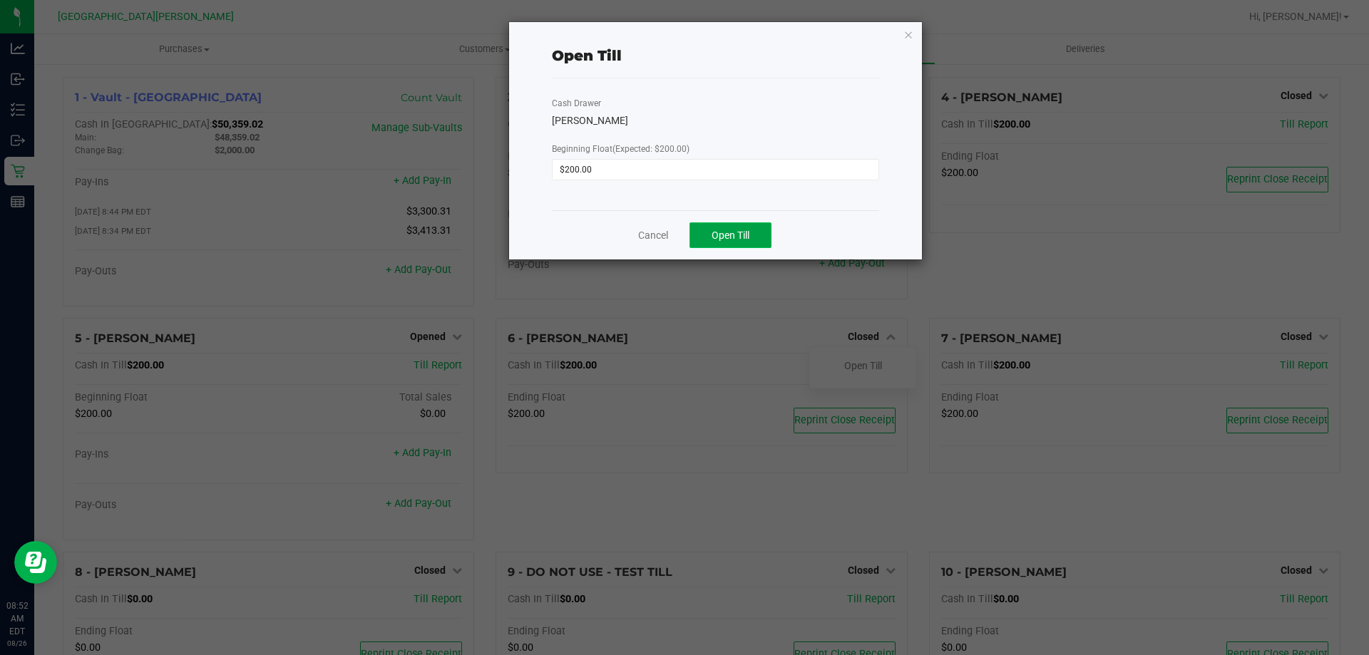
click at [724, 232] on span "Open Till" at bounding box center [731, 235] width 38 height 11
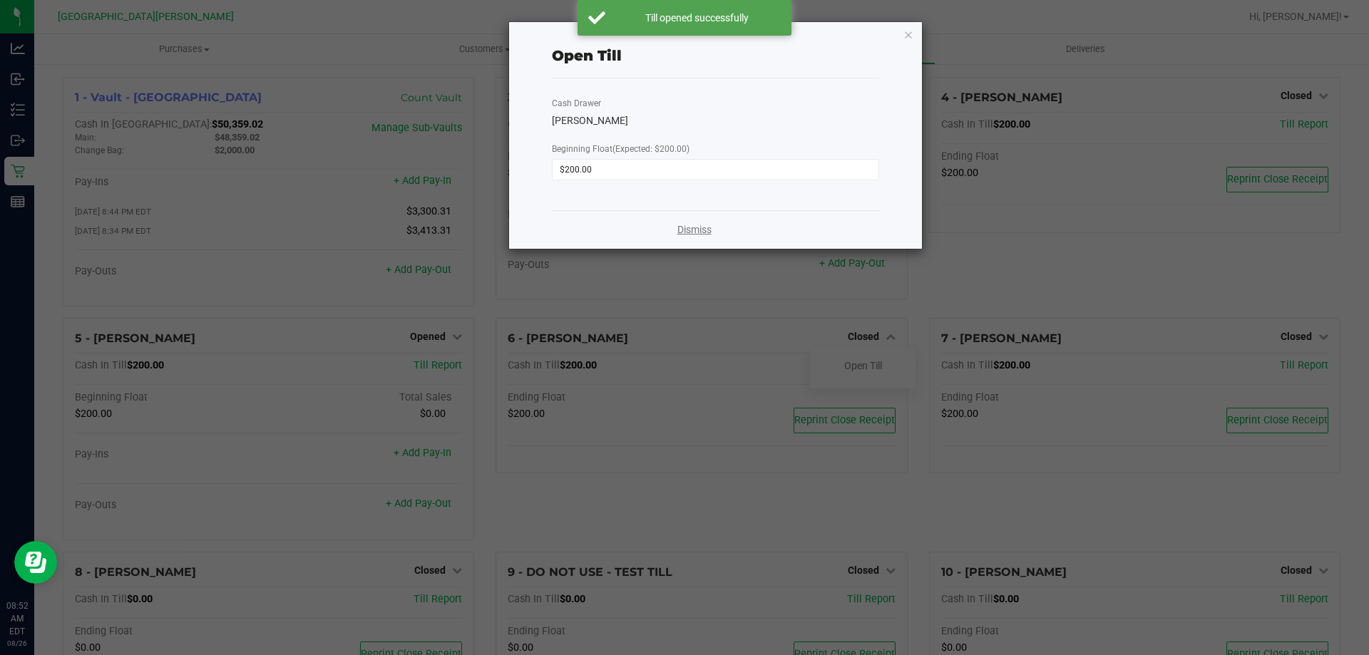
click at [686, 230] on link "Dismiss" at bounding box center [695, 230] width 34 height 15
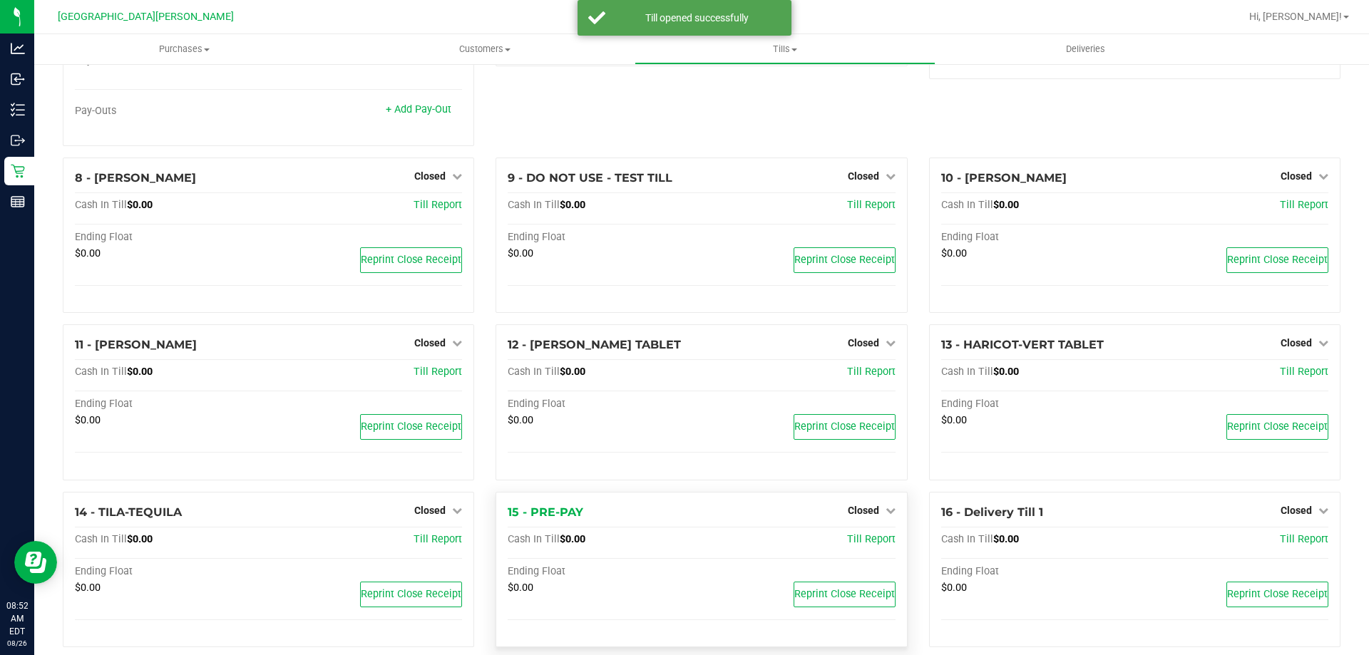
scroll to position [415, 0]
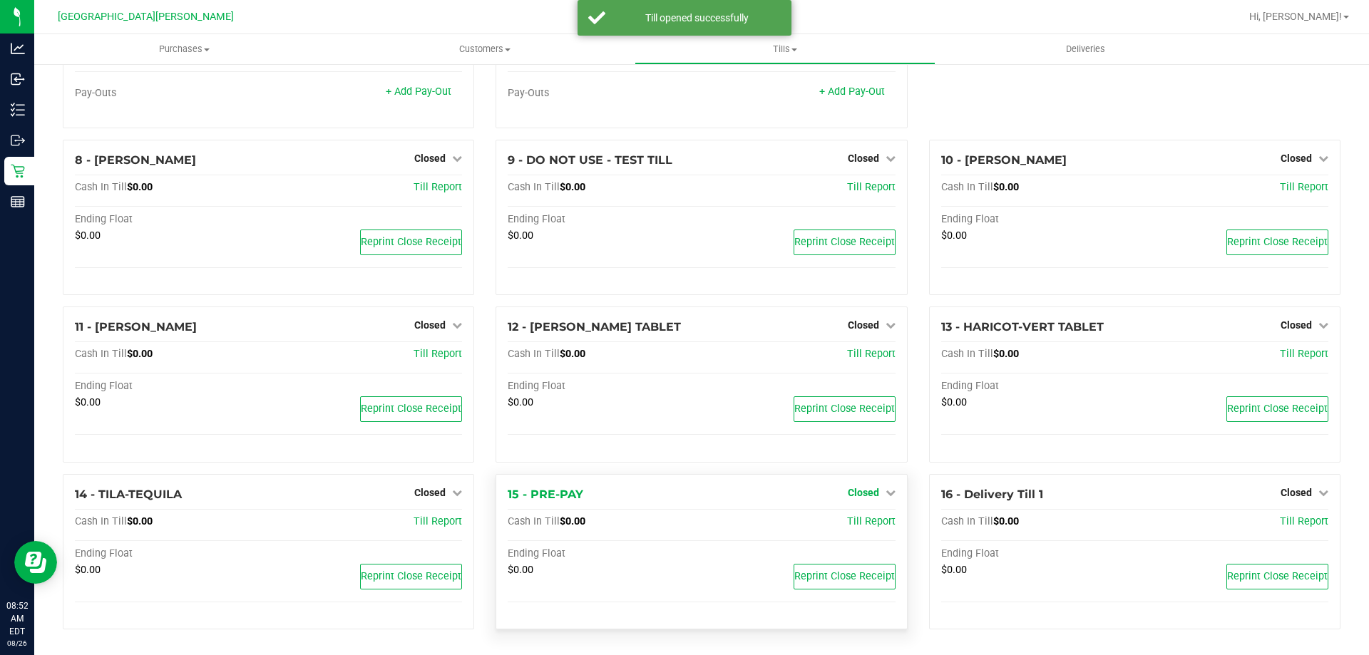
click at [862, 491] on span "Closed" at bounding box center [863, 492] width 31 height 11
click at [844, 526] on link "Open Till" at bounding box center [863, 521] width 38 height 11
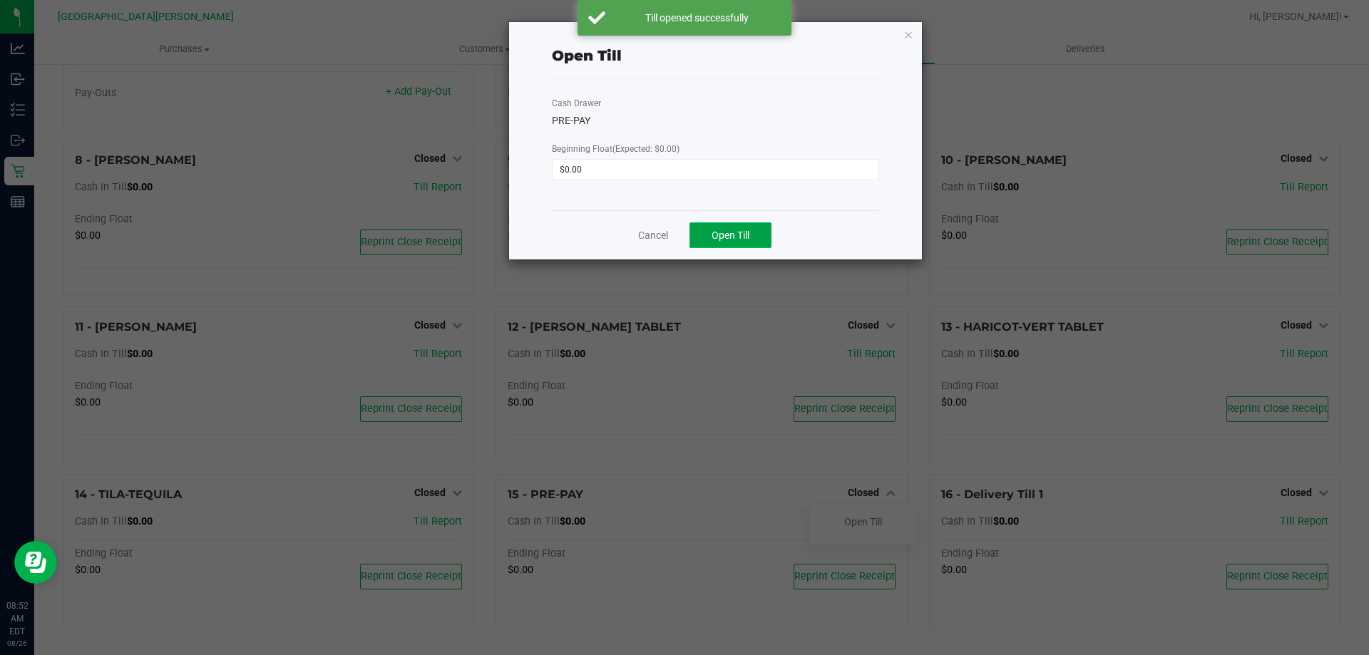
click at [707, 233] on button "Open Till" at bounding box center [731, 236] width 82 height 26
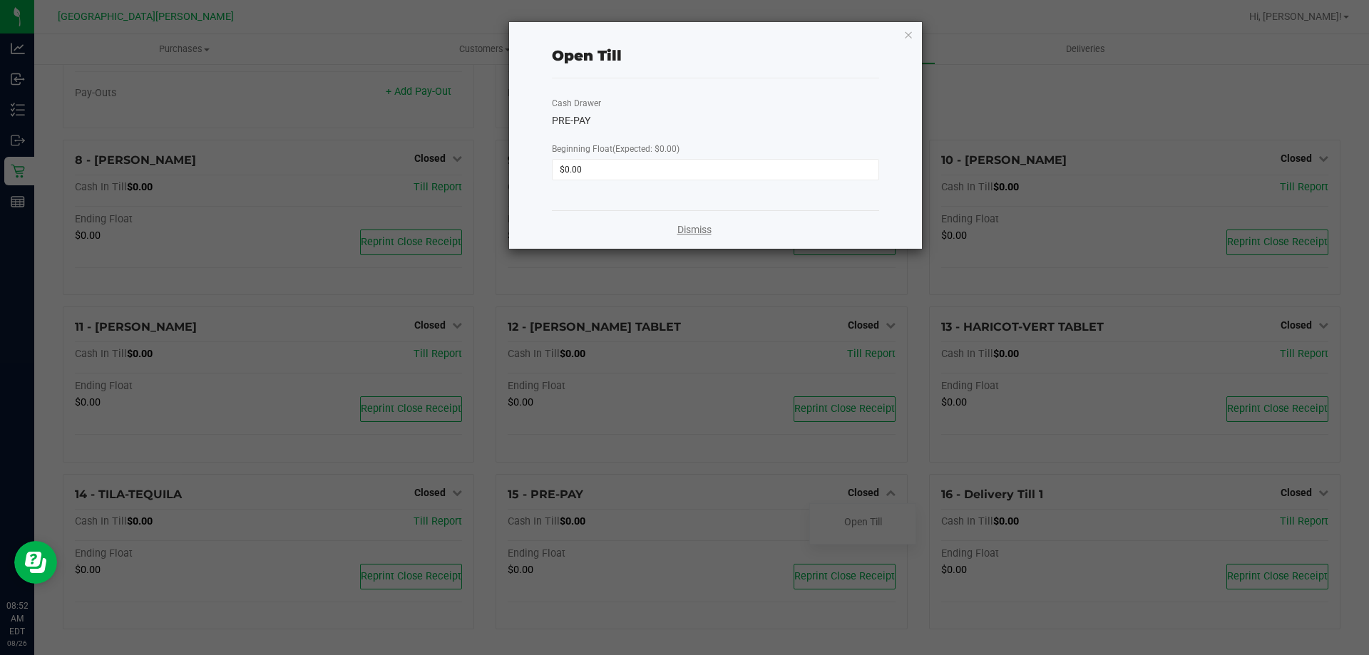
click at [683, 229] on link "Dismiss" at bounding box center [695, 230] width 34 height 15
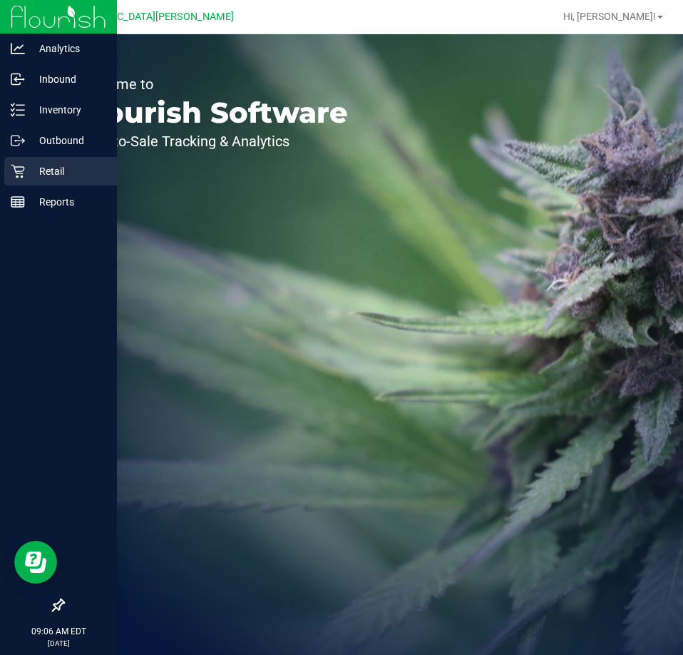
click at [17, 174] on icon at bounding box center [18, 171] width 14 height 14
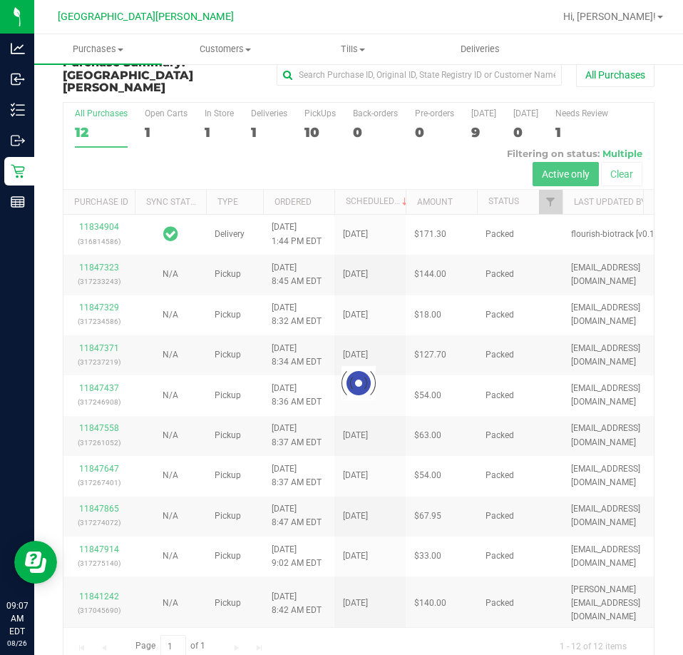
scroll to position [32, 0]
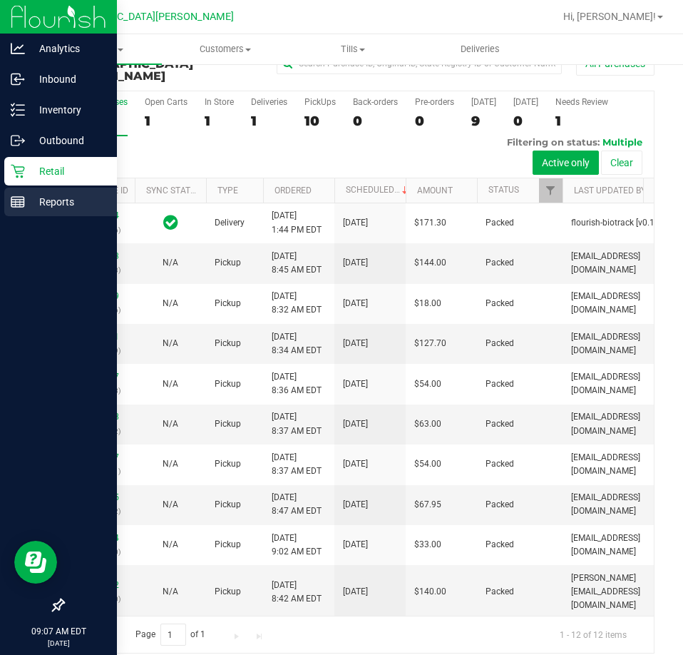
click at [22, 208] on icon at bounding box center [18, 202] width 14 height 14
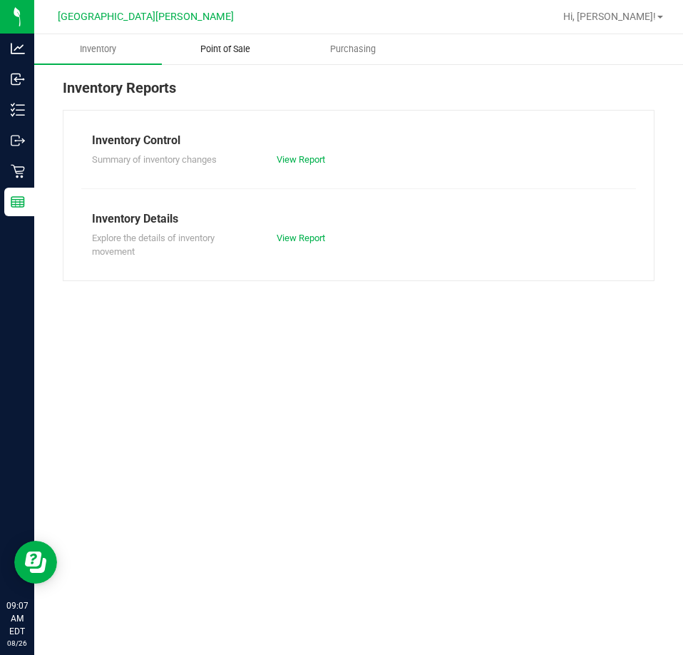
click at [230, 43] on span "Point of Sale" at bounding box center [225, 49] width 88 height 13
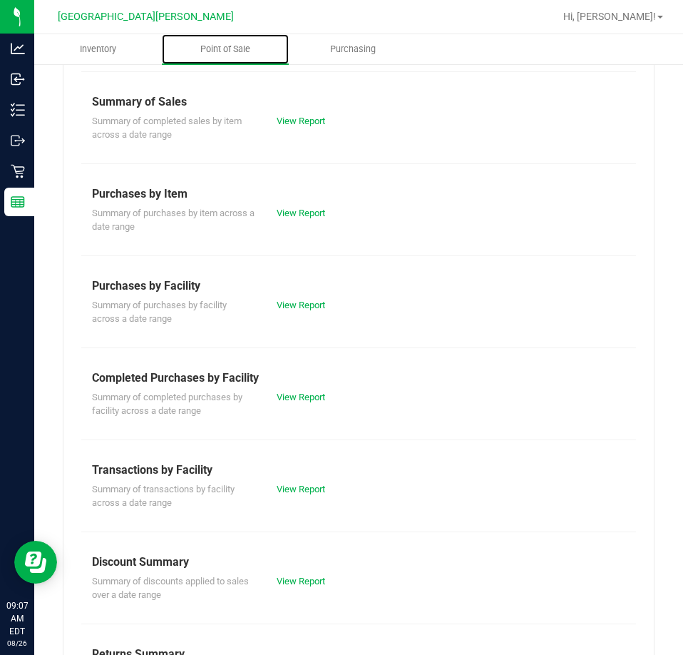
scroll to position [143, 0]
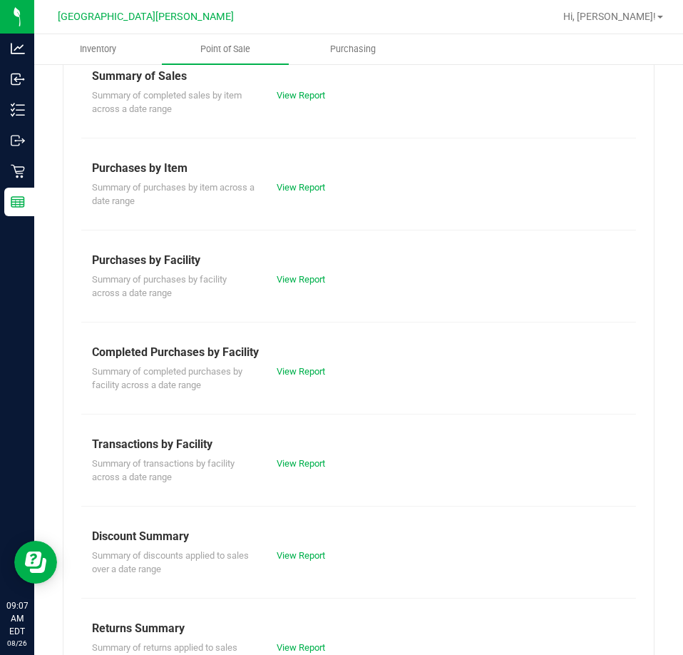
click at [295, 377] on div "View Report" at bounding box center [312, 371] width 93 height 14
click at [295, 376] on link "View Report" at bounding box center [301, 371] width 48 height 11
